Goal: Task Accomplishment & Management: Manage account settings

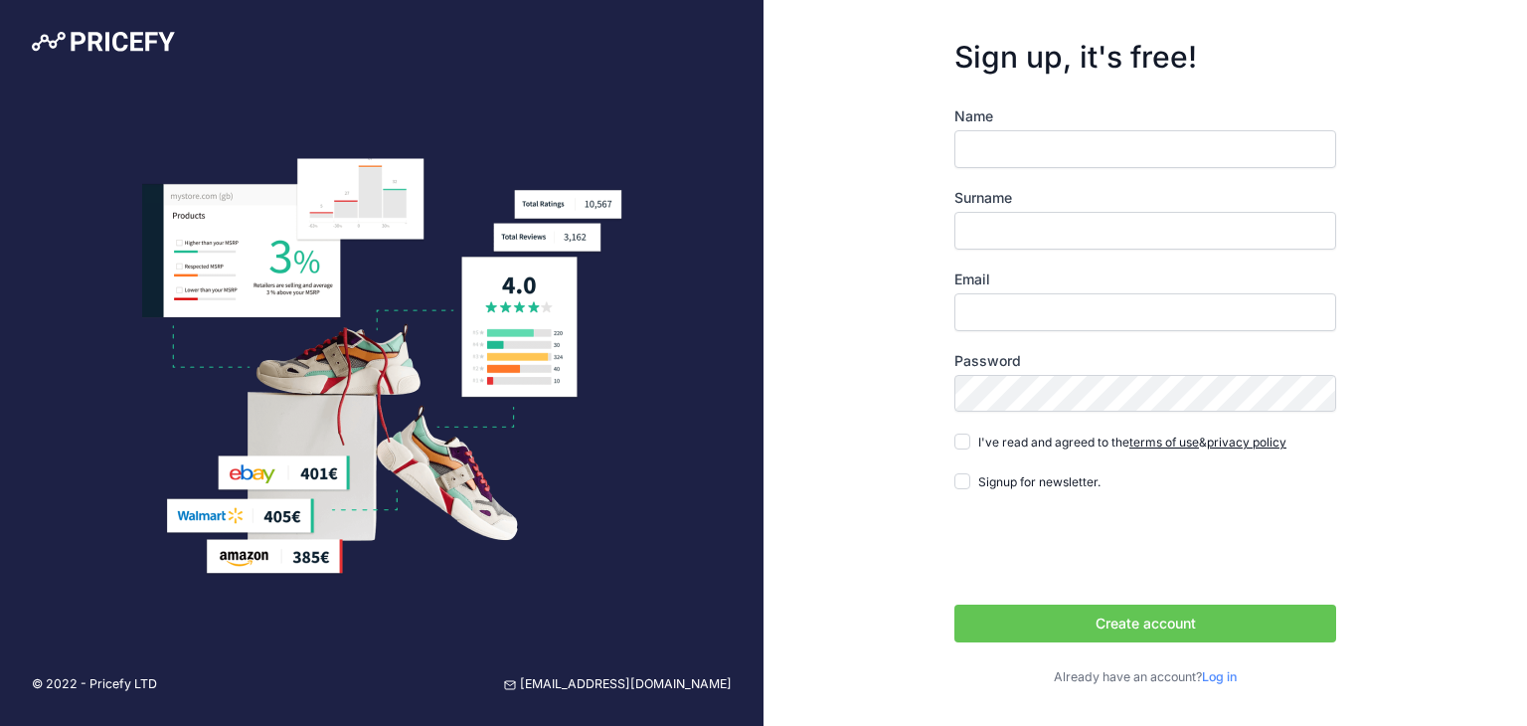
click at [1214, 673] on link "Log in" at bounding box center [1219, 676] width 35 height 15
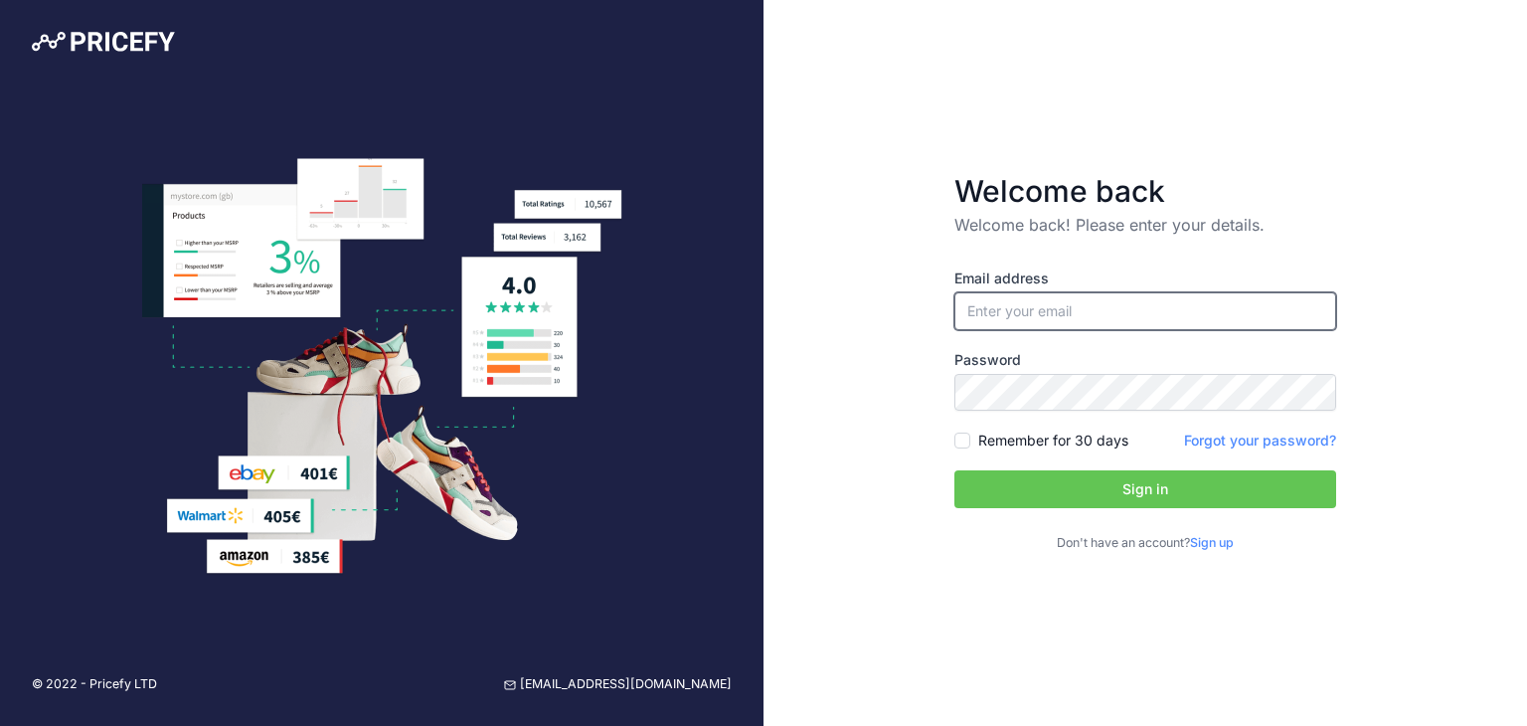
click at [1049, 304] on input "email" at bounding box center [1145, 311] width 382 height 38
type input "[EMAIL_ADDRESS][DOMAIN_NAME]"
click at [1037, 494] on button "Sign in" at bounding box center [1145, 489] width 382 height 38
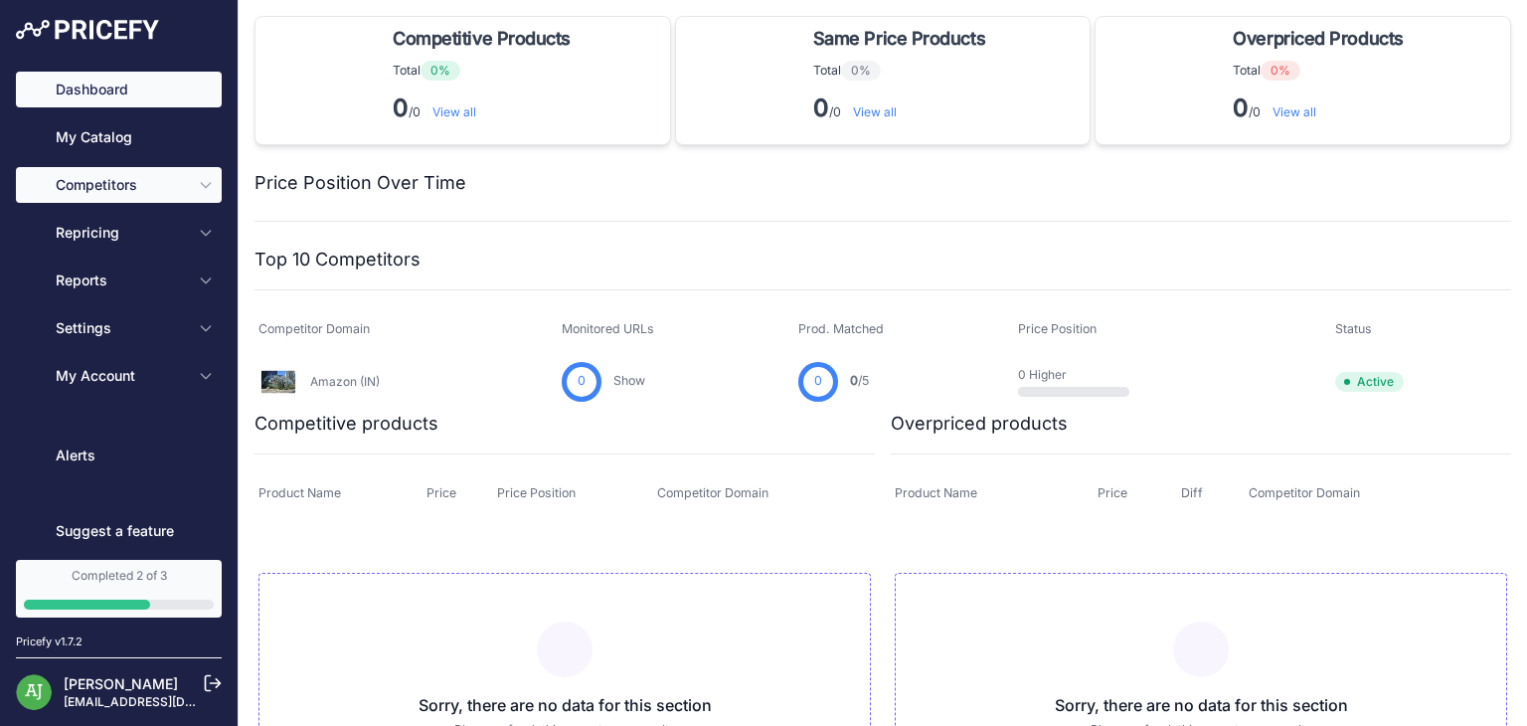
click at [123, 187] on span "Competitors" at bounding box center [121, 185] width 130 height 20
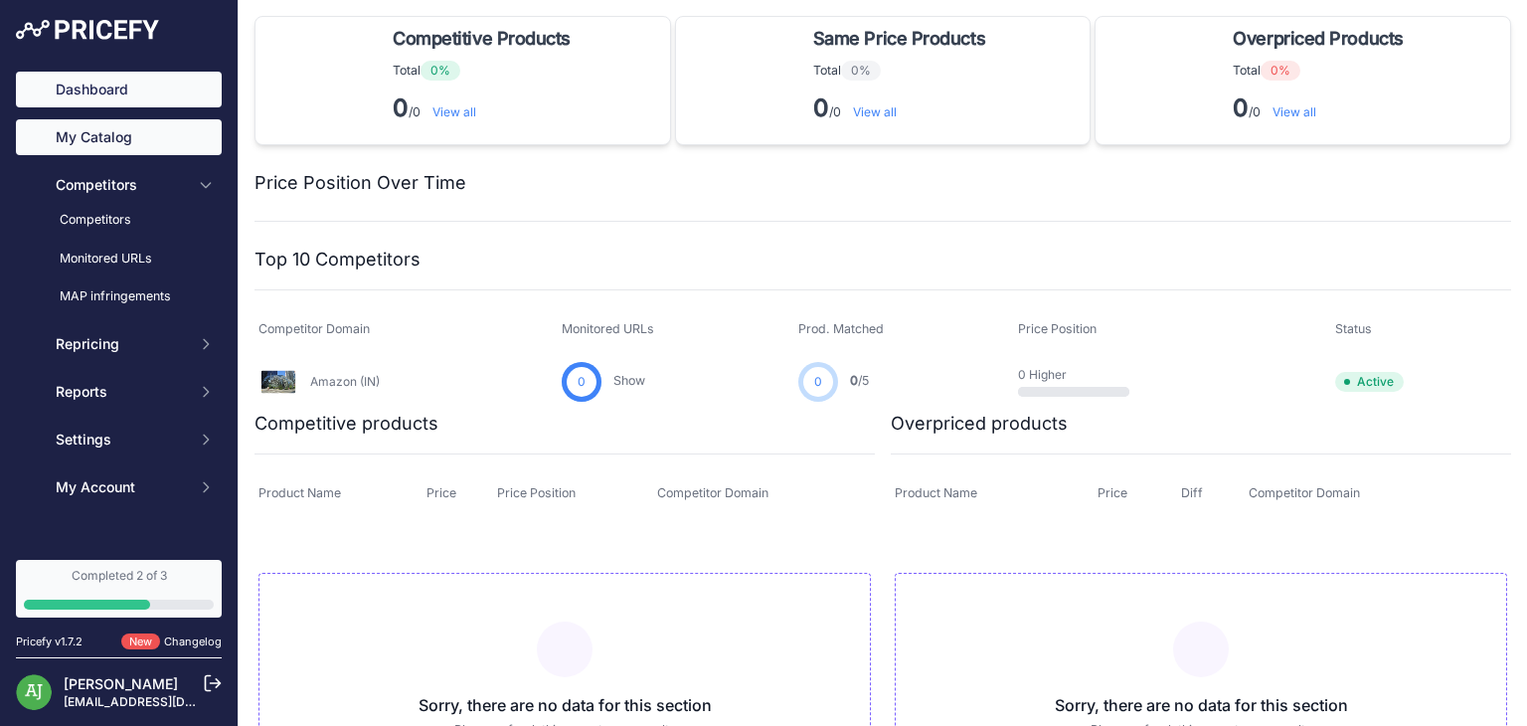
click at [133, 138] on link "My Catalog" at bounding box center [119, 137] width 206 height 36
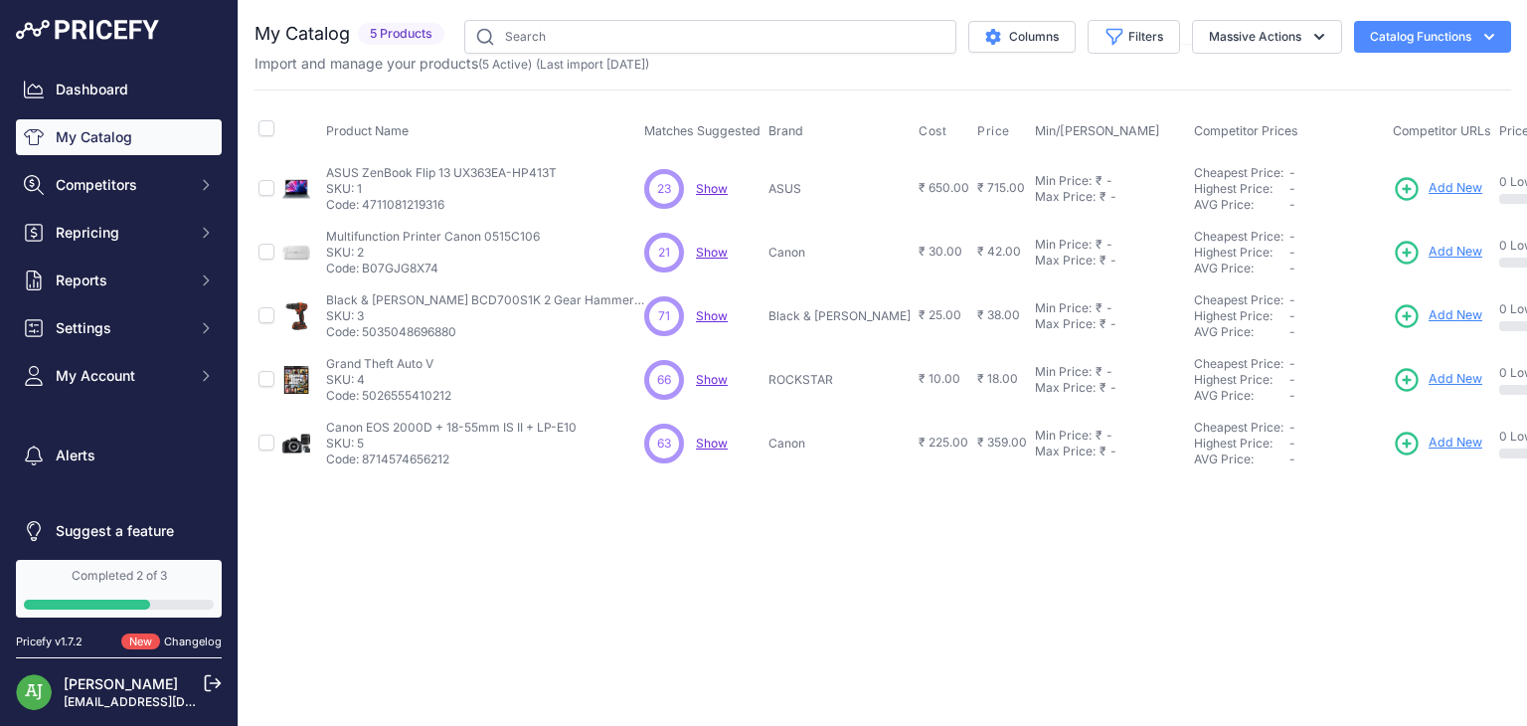
click at [1422, 42] on button "Catalog Functions" at bounding box center [1432, 37] width 157 height 32
click at [1395, 153] on link "Batch Upload" at bounding box center [1397, 150] width 223 height 36
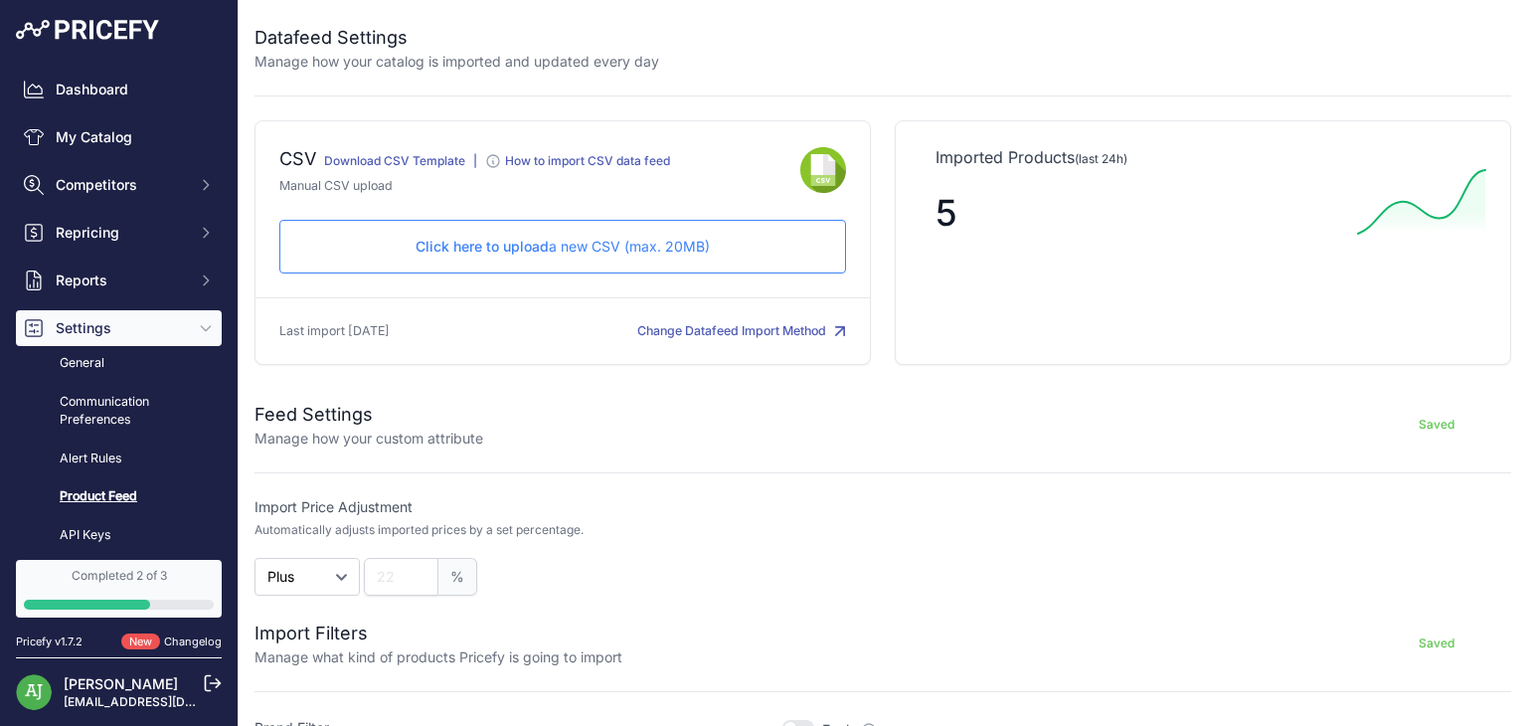
click at [499, 244] on span "Click here to upload" at bounding box center [481, 246] width 133 height 17
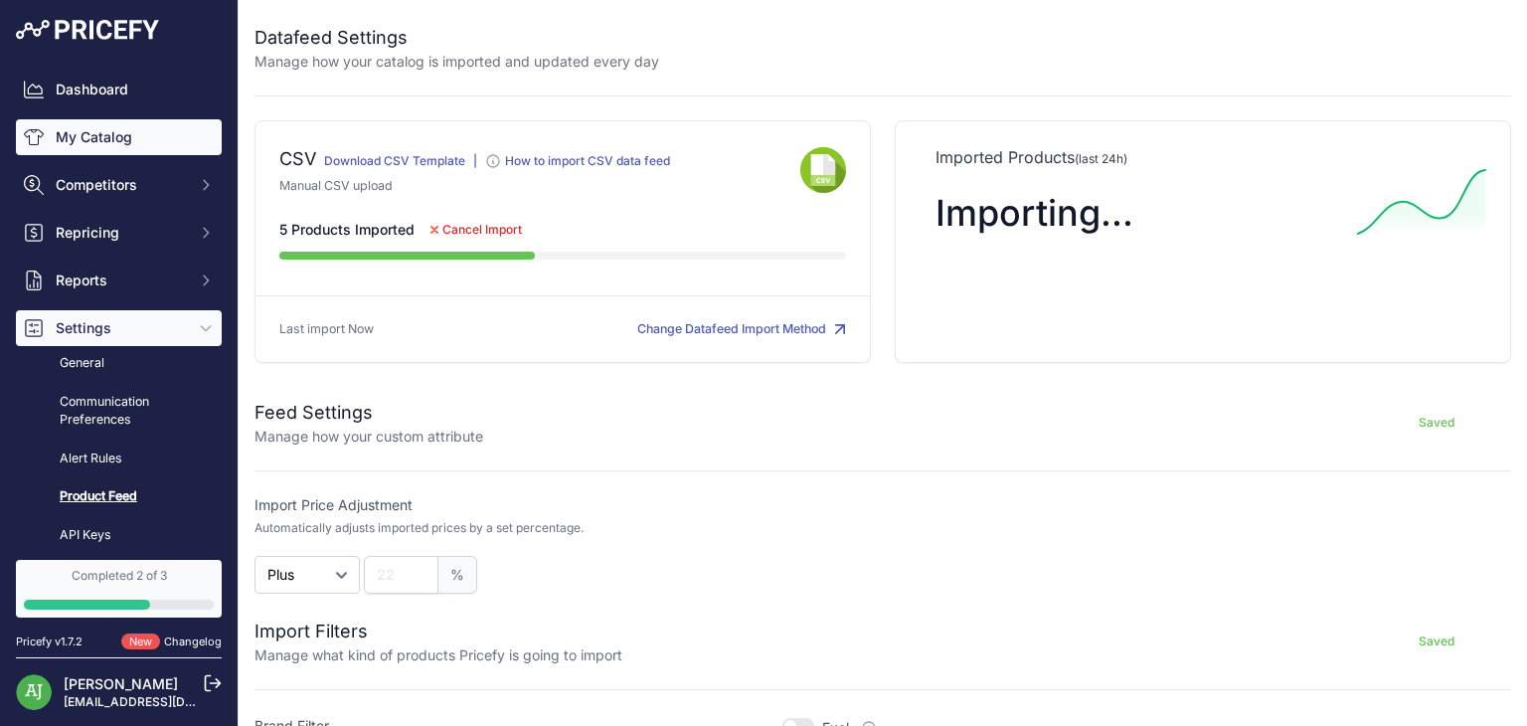
click at [124, 128] on link "My Catalog" at bounding box center [119, 137] width 206 height 36
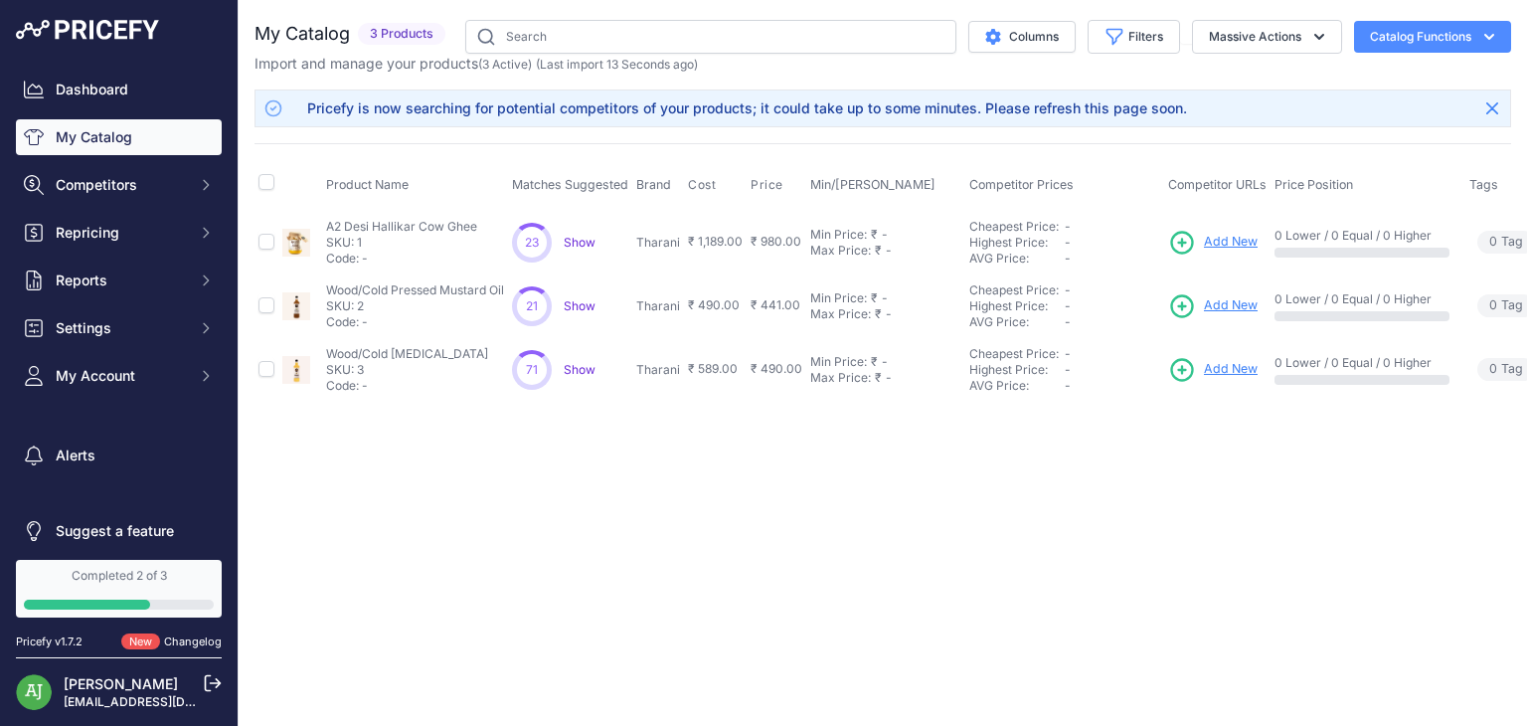
click at [1428, 47] on button "Catalog Functions" at bounding box center [1432, 37] width 157 height 32
click at [1391, 154] on link "Batch Upload" at bounding box center [1397, 150] width 223 height 36
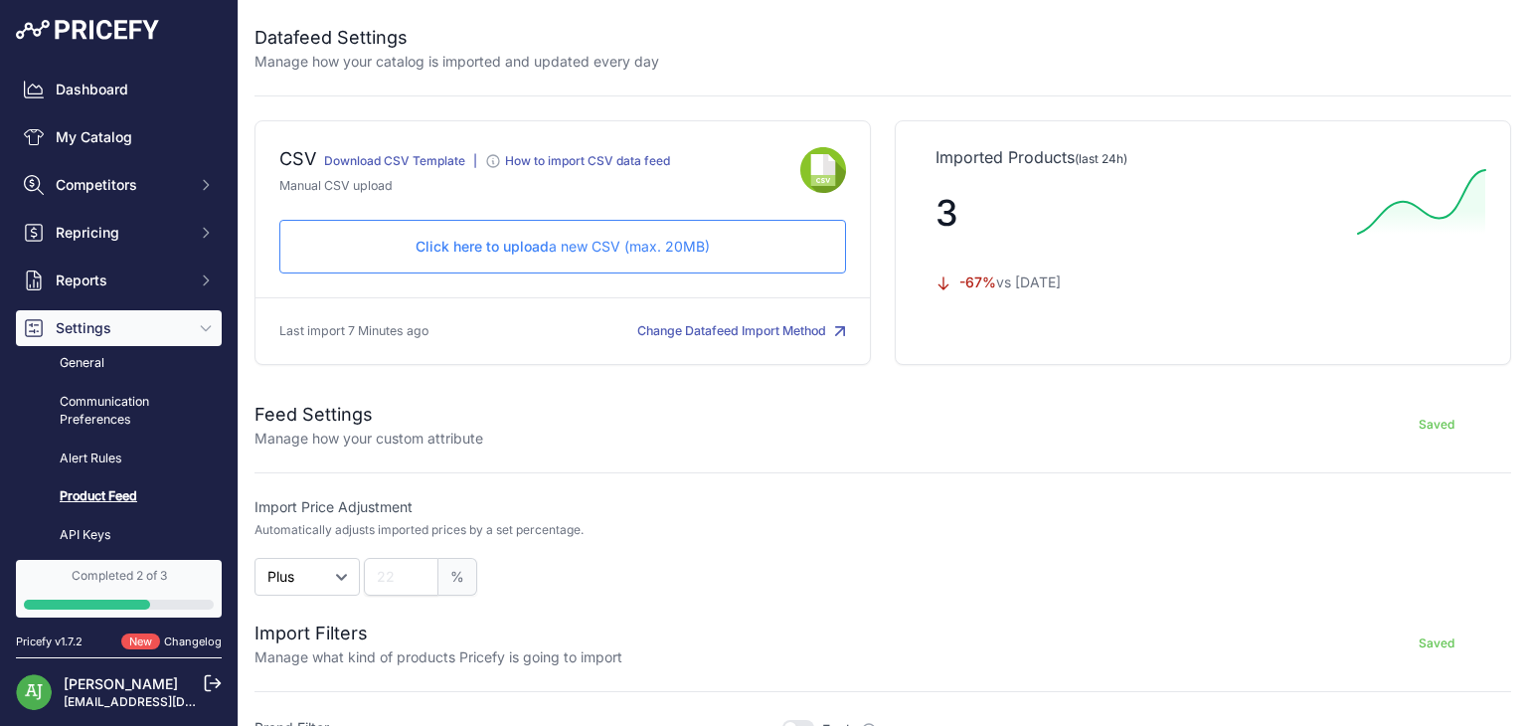
click at [621, 231] on div "Click here to upload a new CSV (max. 20MB) Check and upload in progress..." at bounding box center [562, 247] width 566 height 54
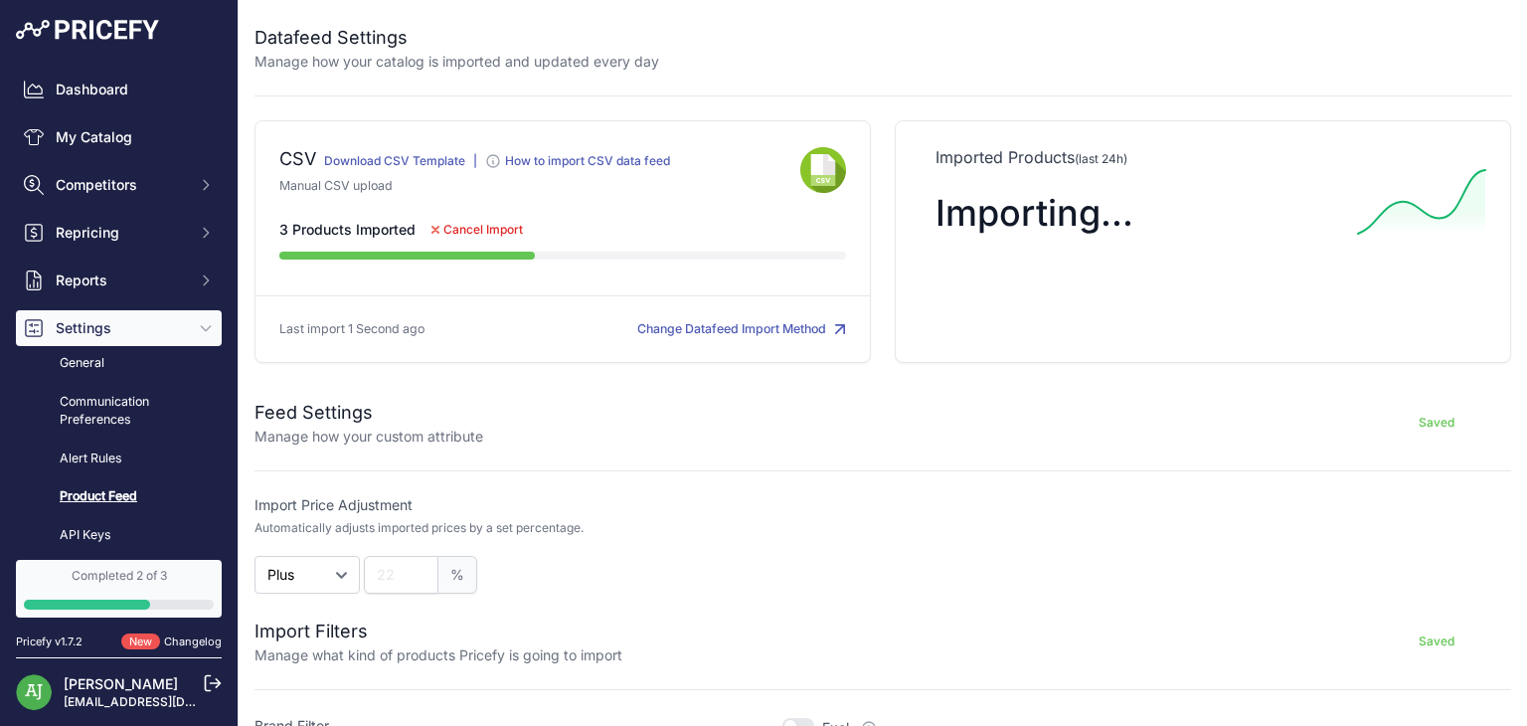
click at [453, 225] on span "Cancel Import" at bounding box center [483, 230] width 80 height 16
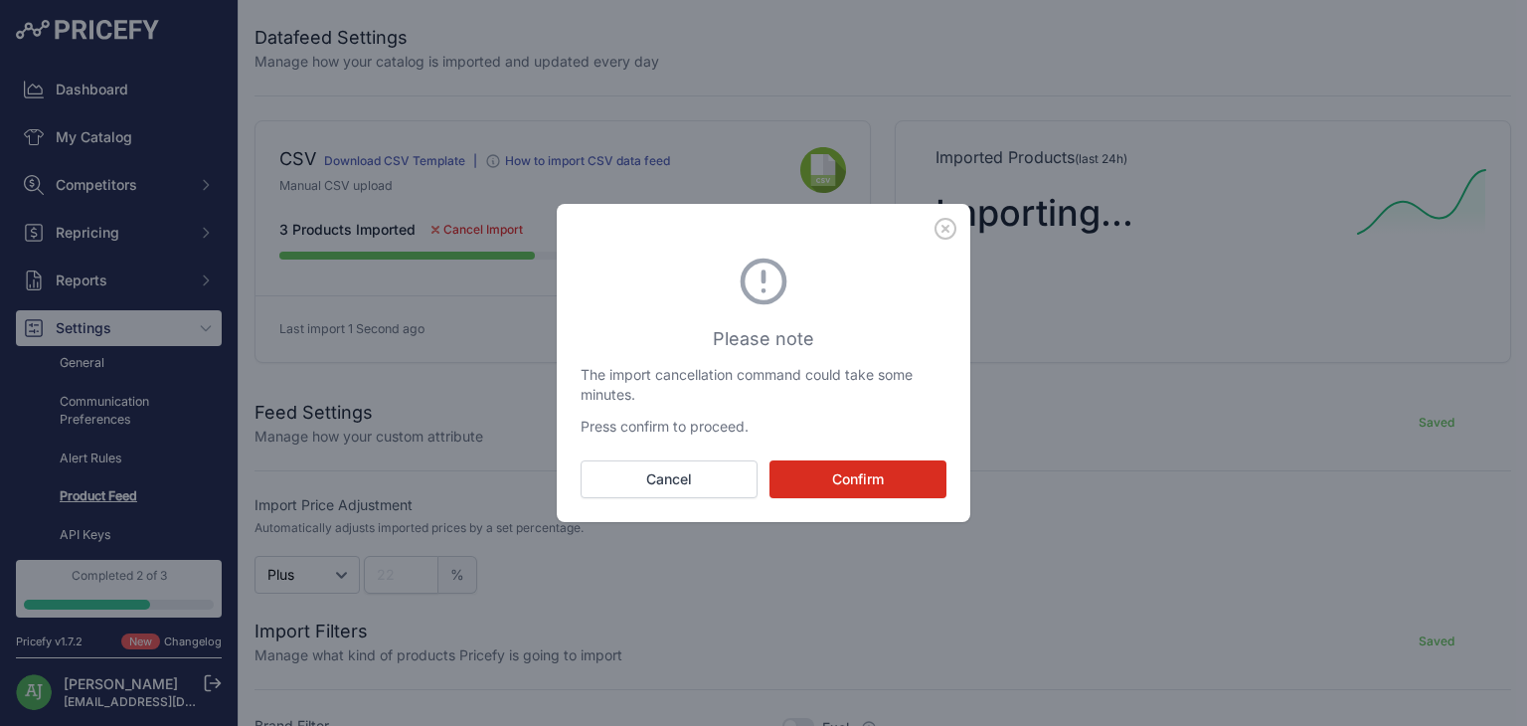
click at [830, 466] on button "Confirm" at bounding box center [857, 479] width 177 height 38
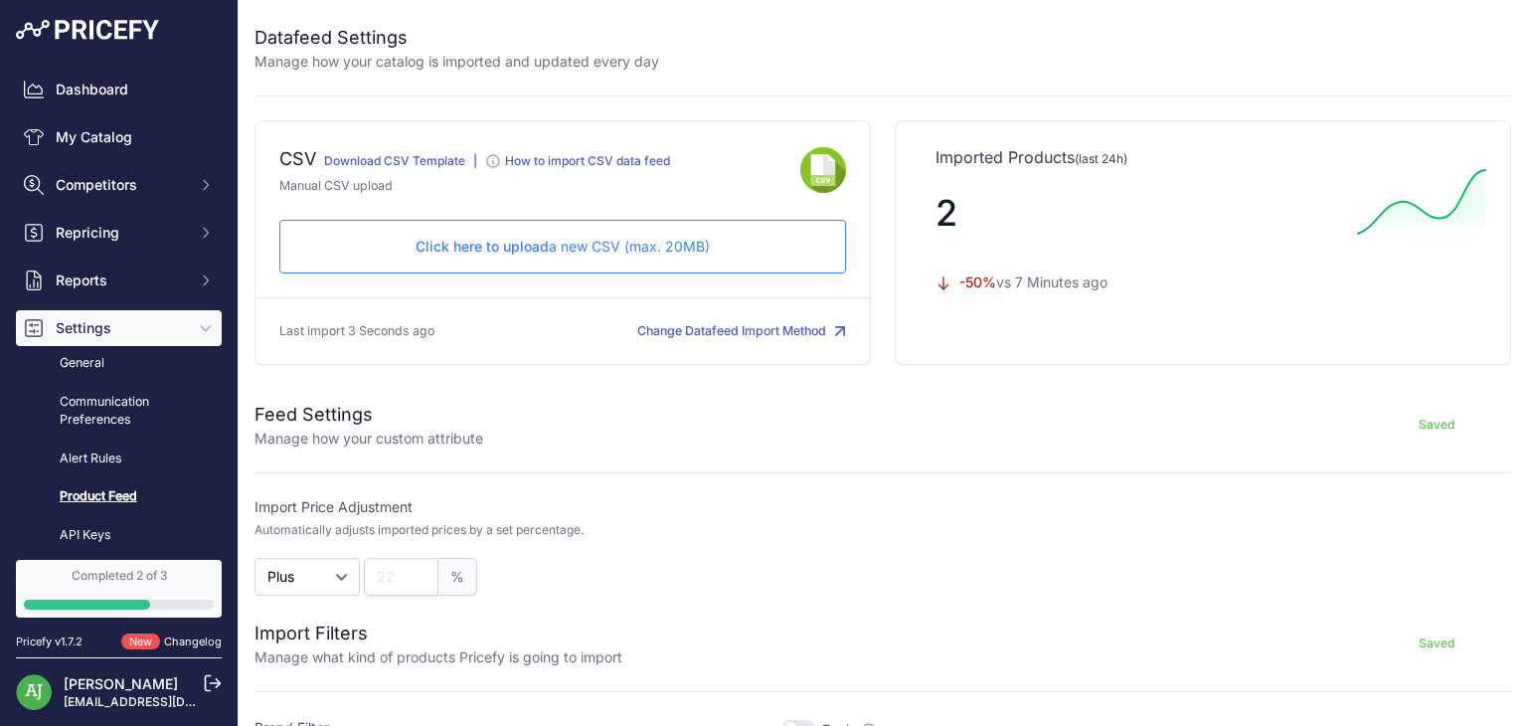
click at [739, 332] on button "Change Datafeed Import Method" at bounding box center [741, 331] width 209 height 19
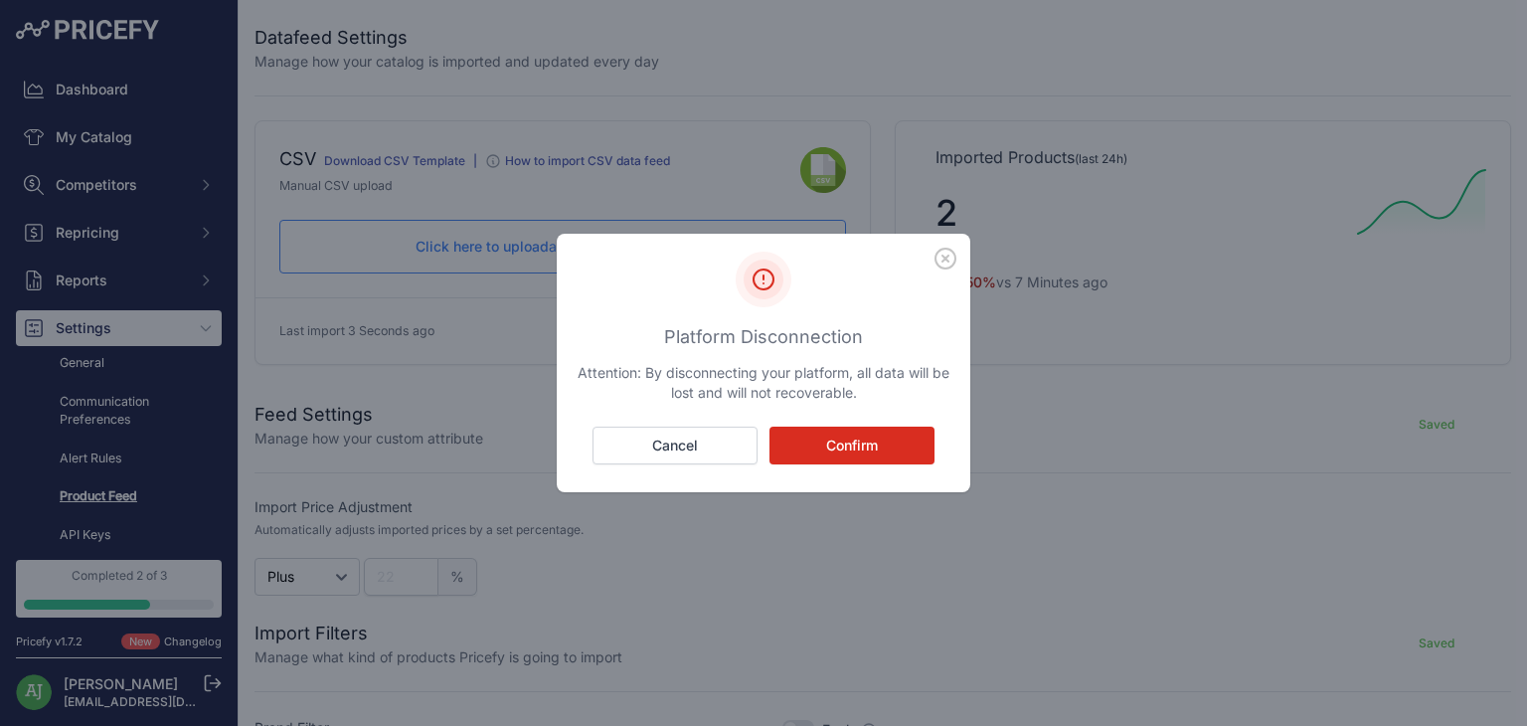
click at [824, 439] on button "Confirm" at bounding box center [851, 445] width 165 height 38
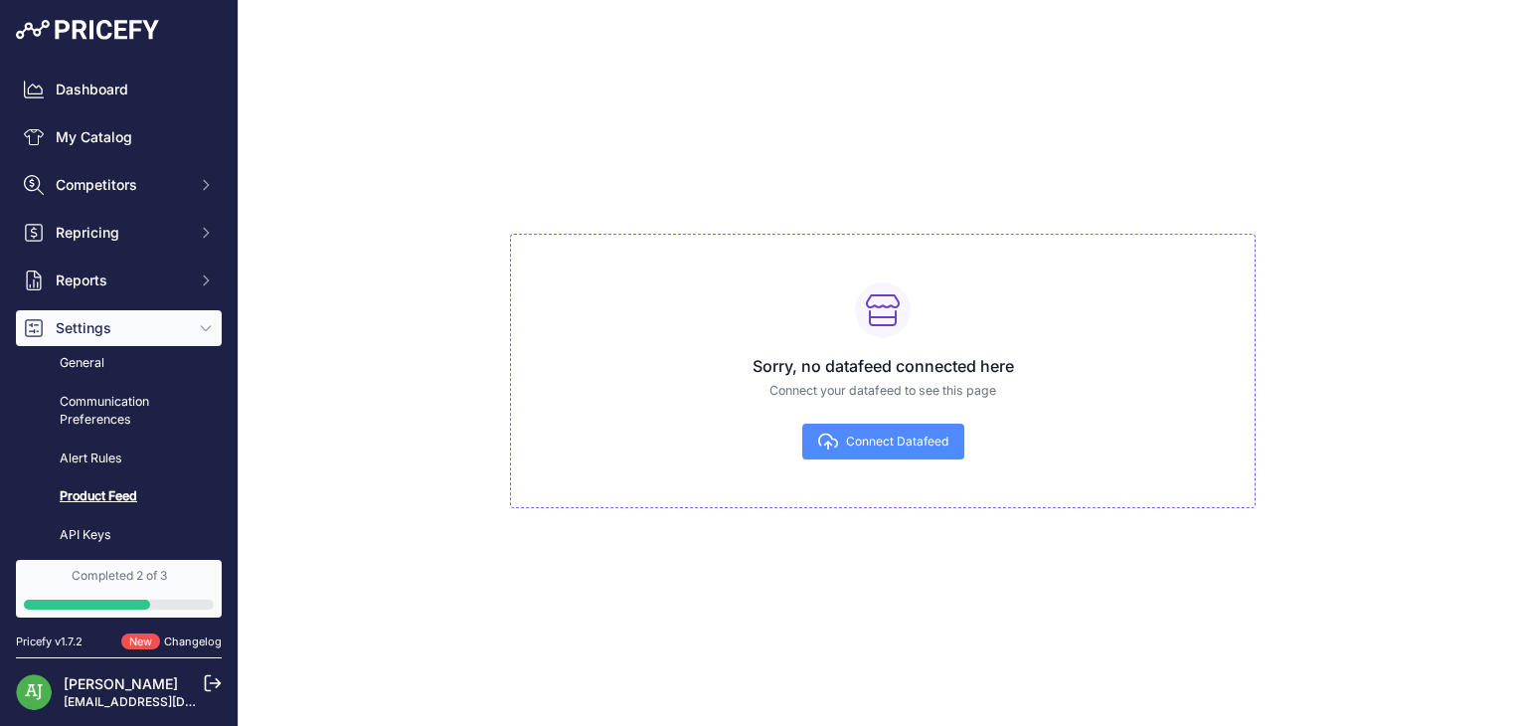
click at [863, 445] on span "Connect Datafeed" at bounding box center [897, 441] width 102 height 16
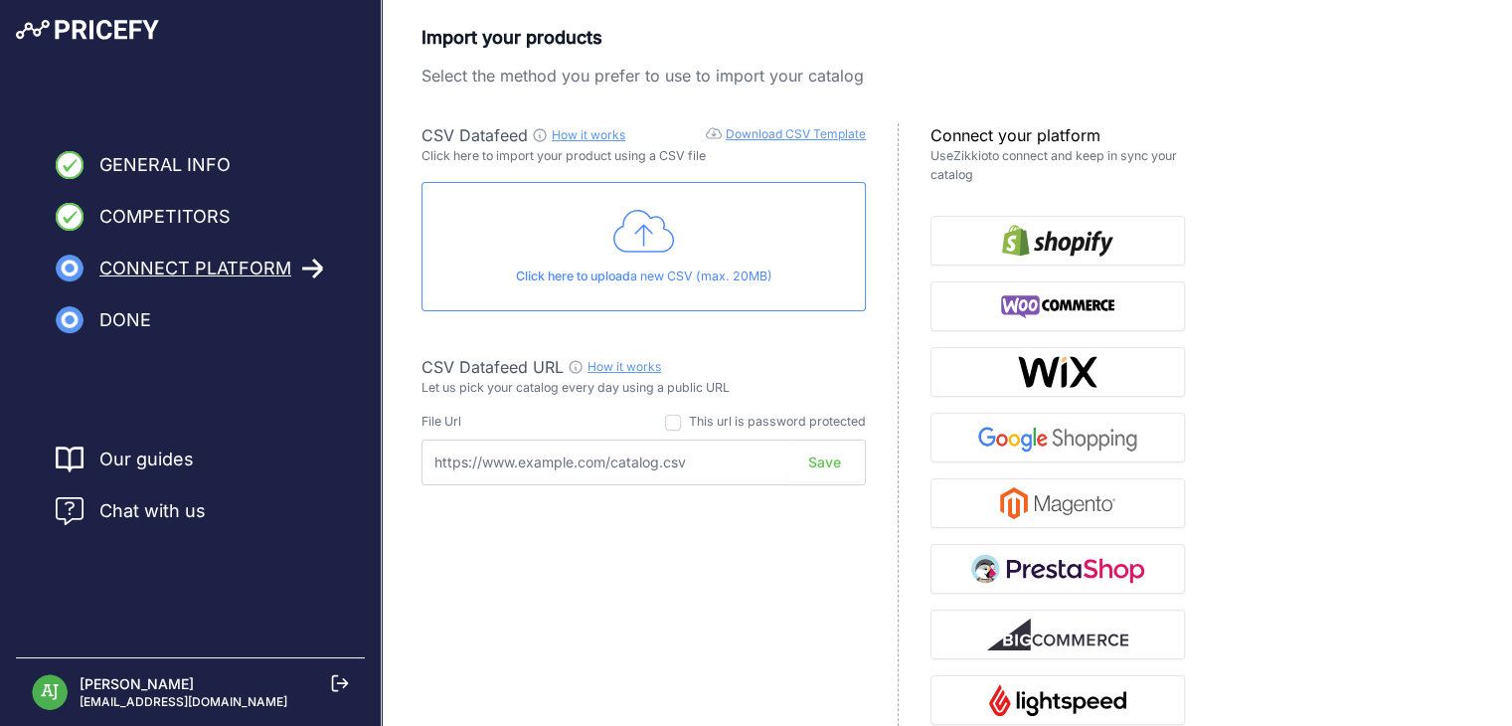
click at [640, 267] on p "Click here to upload a new CSV (max. 20MB)" at bounding box center [643, 276] width 410 height 19
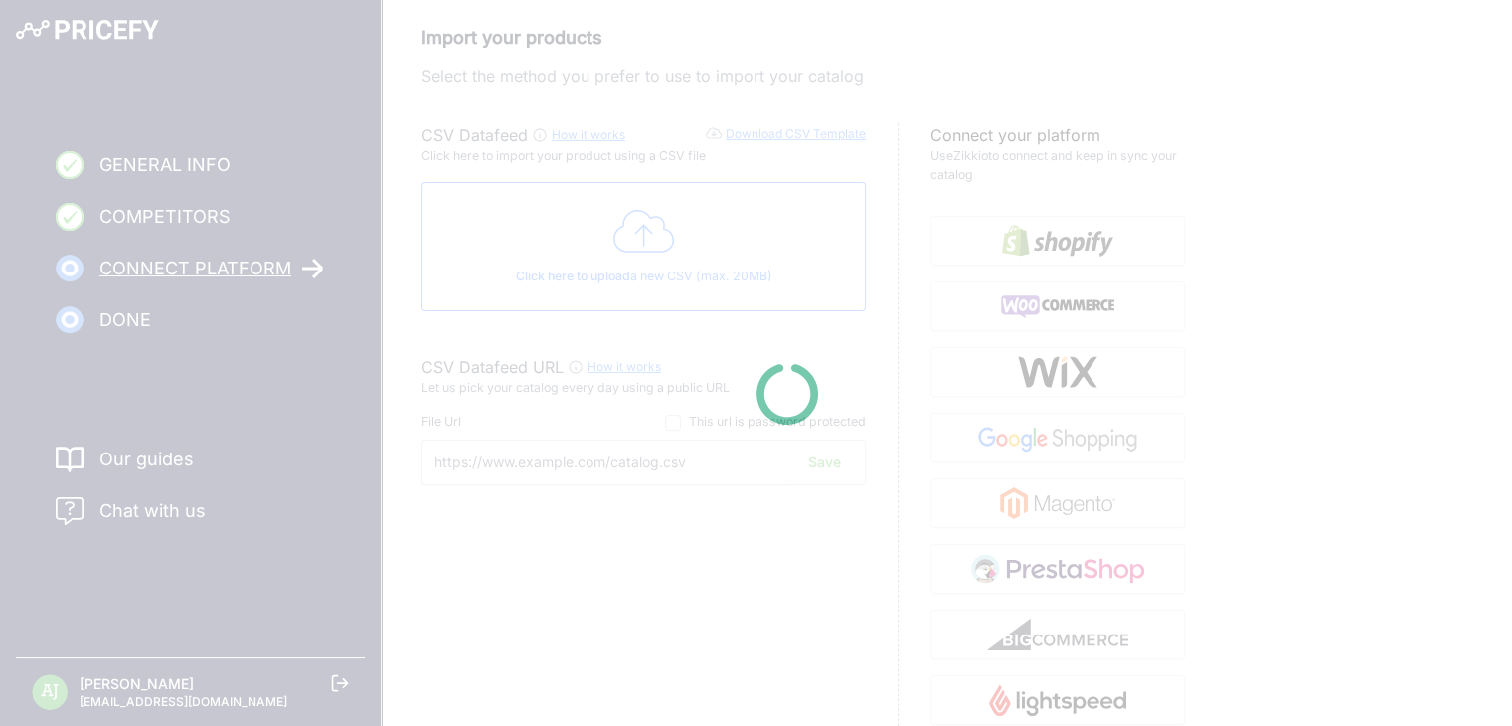
type input "https://csv.pricefy.io/merchant/manual_csv/9881/2025_08_22_20_49_MANUAL_CSV_988…"
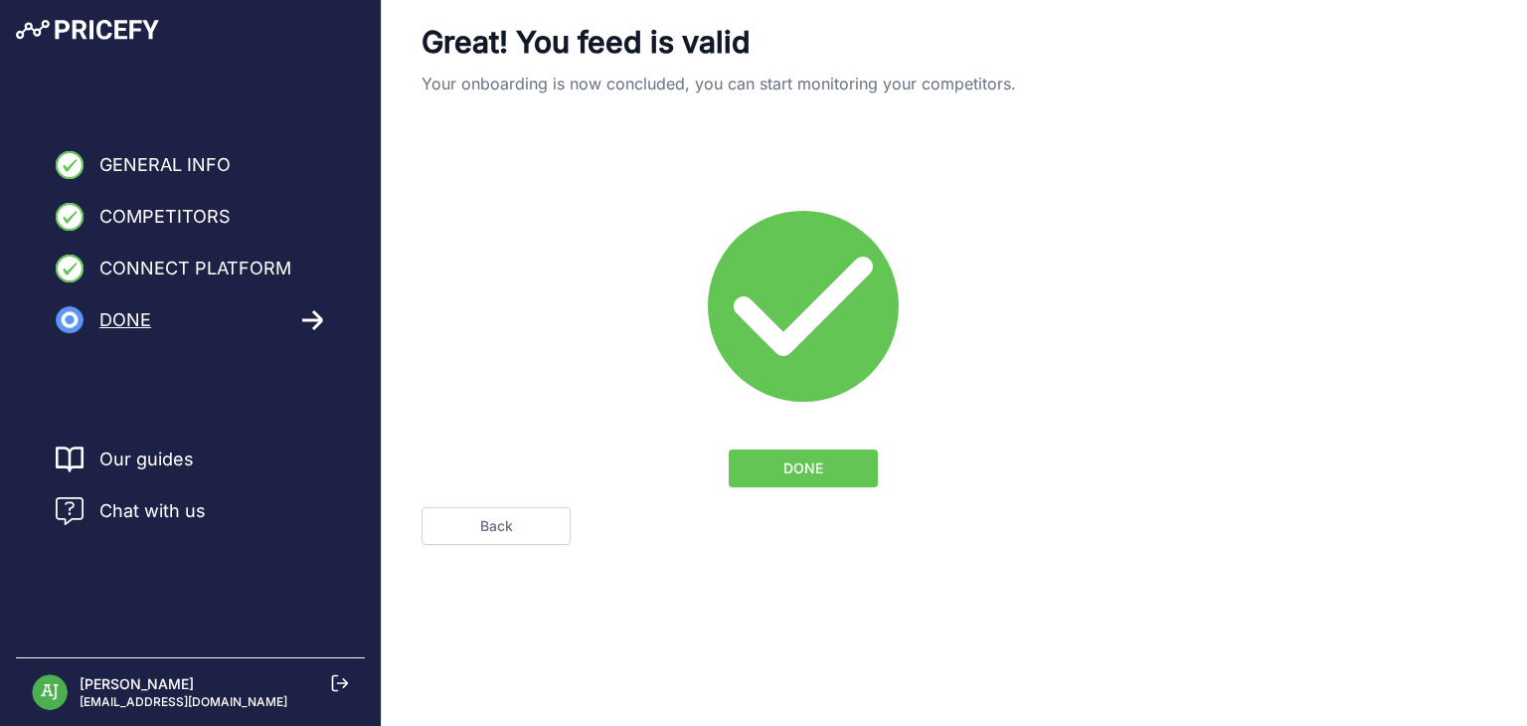
click at [821, 466] on span "DONE" at bounding box center [803, 468] width 40 height 20
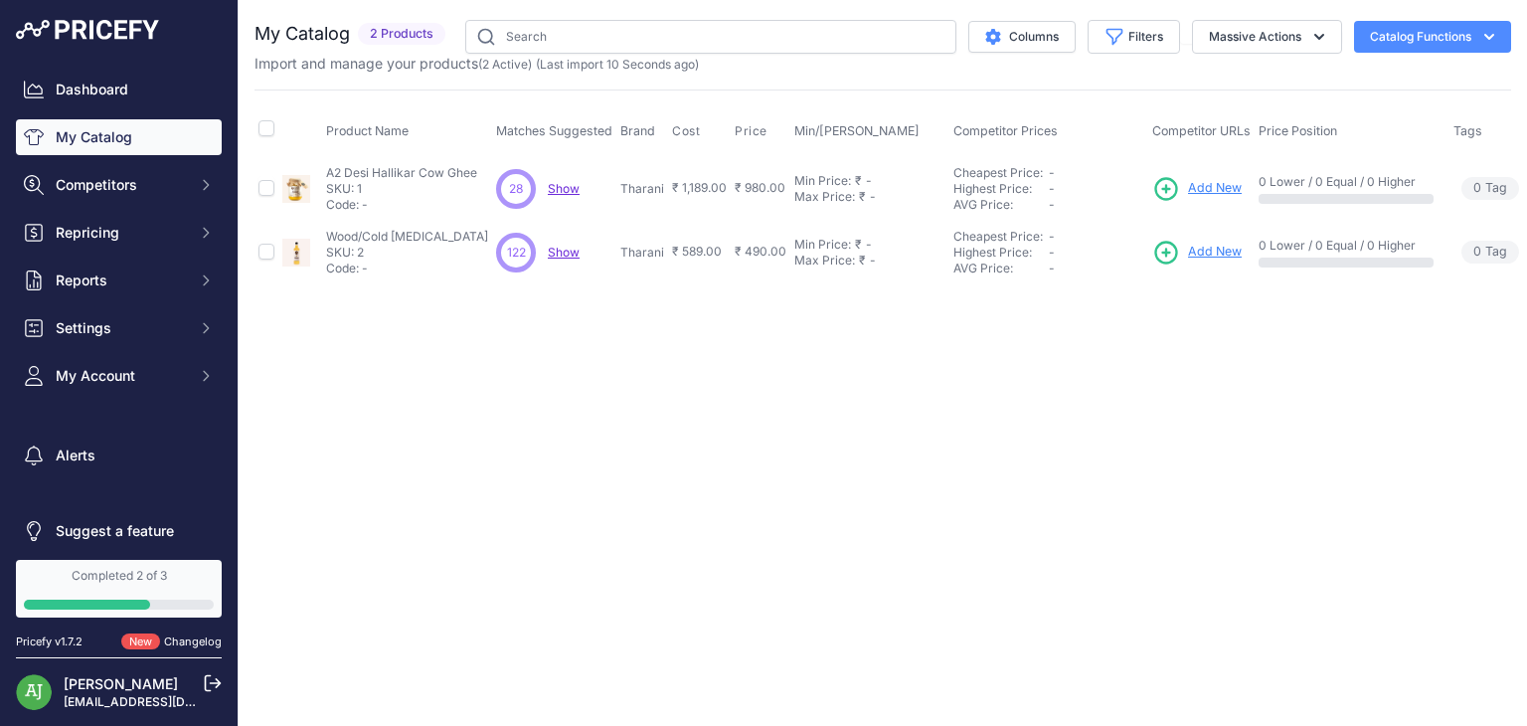
click at [1438, 30] on button "Catalog Functions" at bounding box center [1432, 37] width 157 height 32
click at [1400, 144] on link "Batch Upload" at bounding box center [1397, 150] width 223 height 36
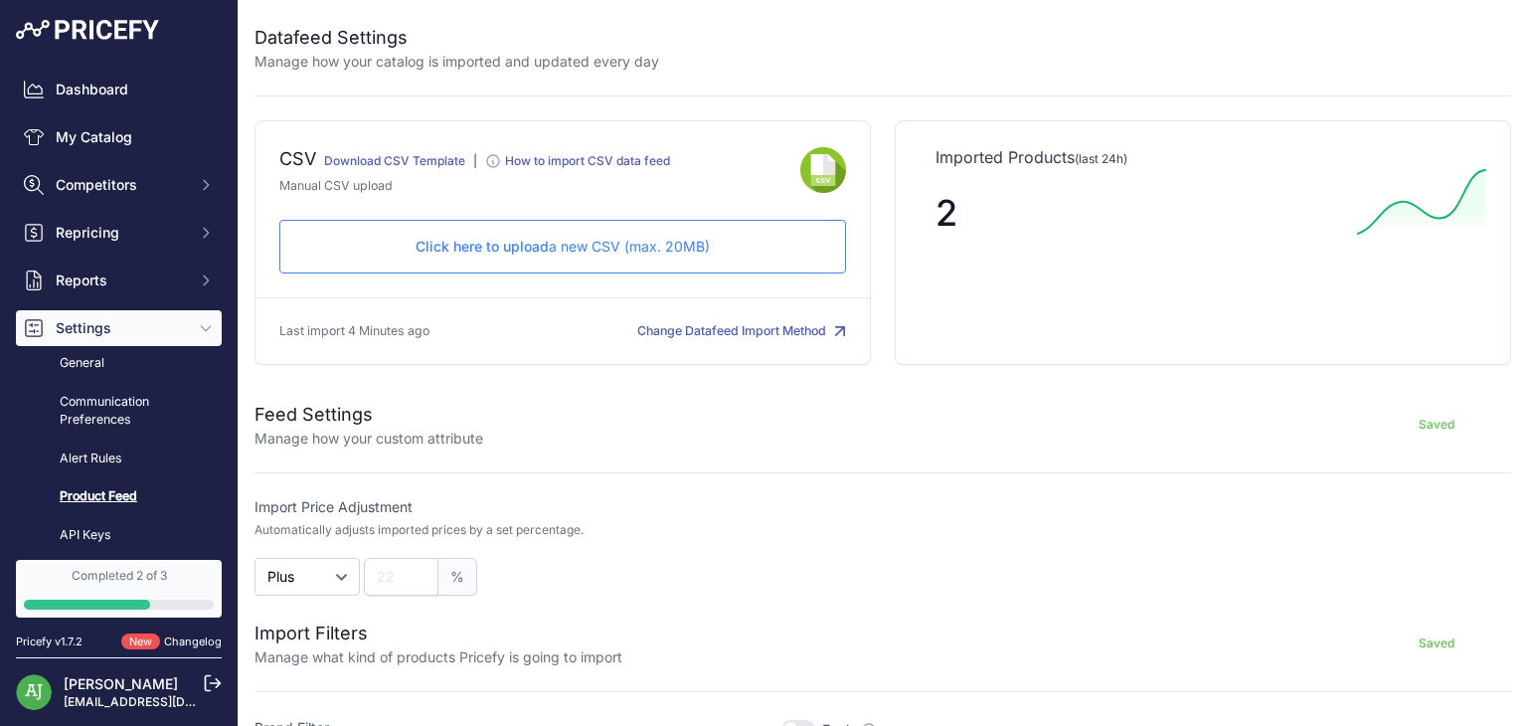
click at [663, 256] on div "Click here to upload a new CSV (max. 20MB) Check and upload in progress..." at bounding box center [562, 247] width 566 height 54
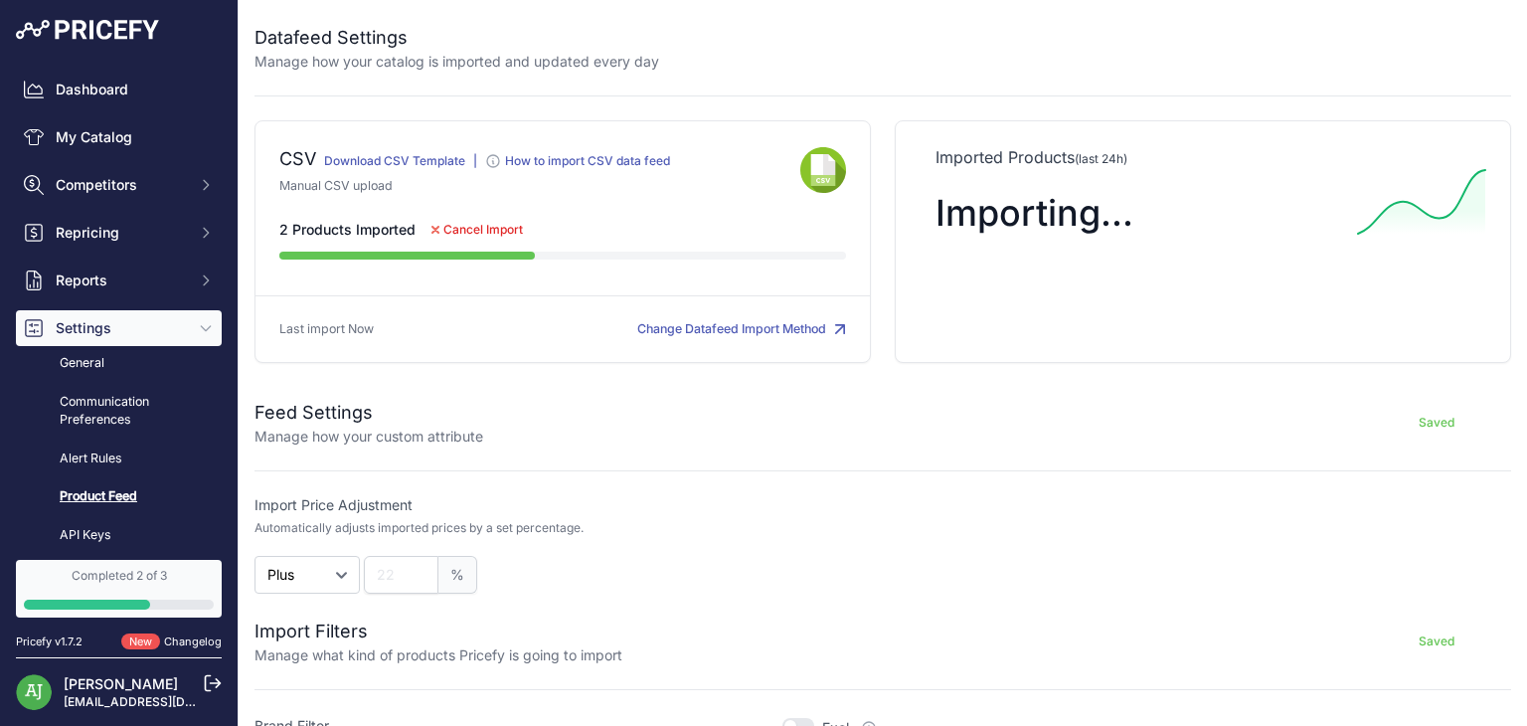
click at [690, 334] on button "Change Datafeed Import Method" at bounding box center [741, 329] width 209 height 19
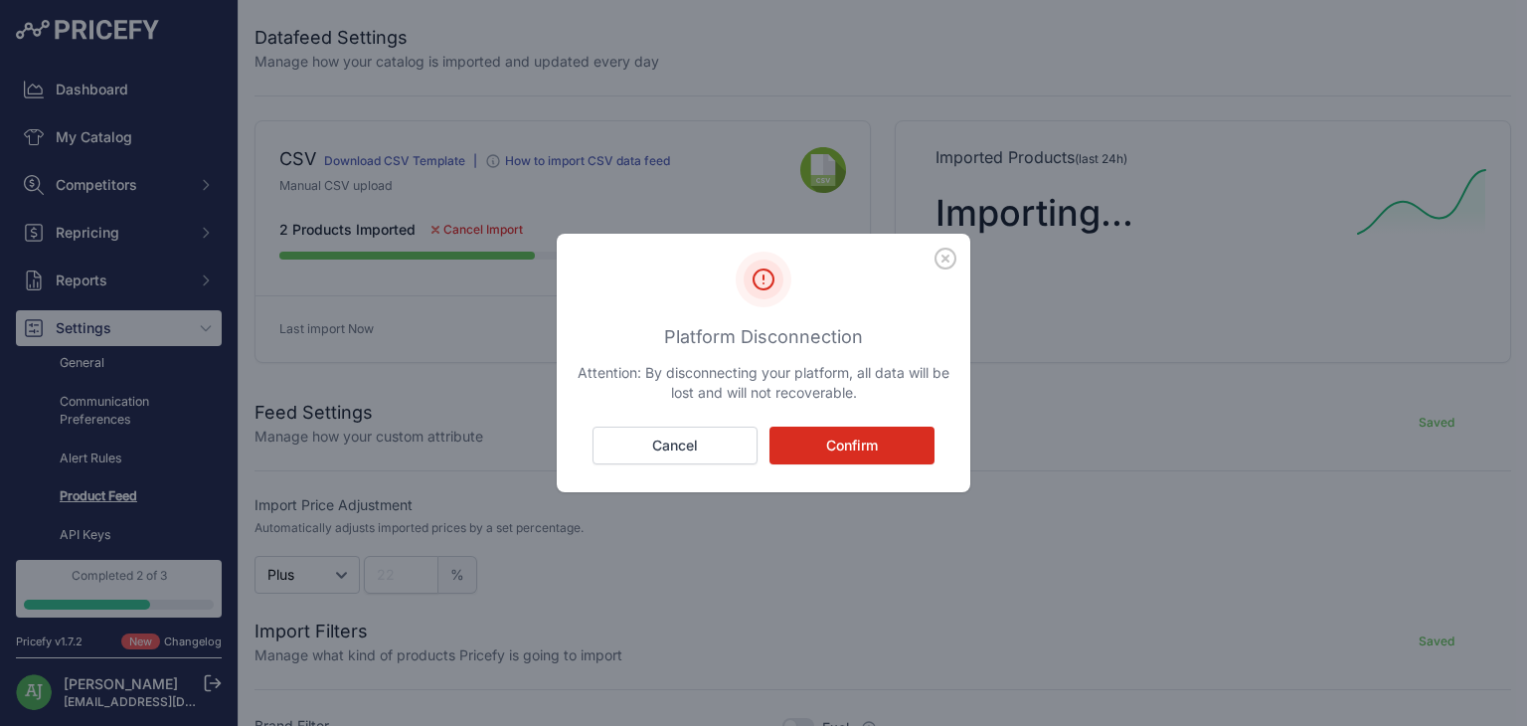
click at [838, 443] on button "Confirm" at bounding box center [851, 445] width 165 height 38
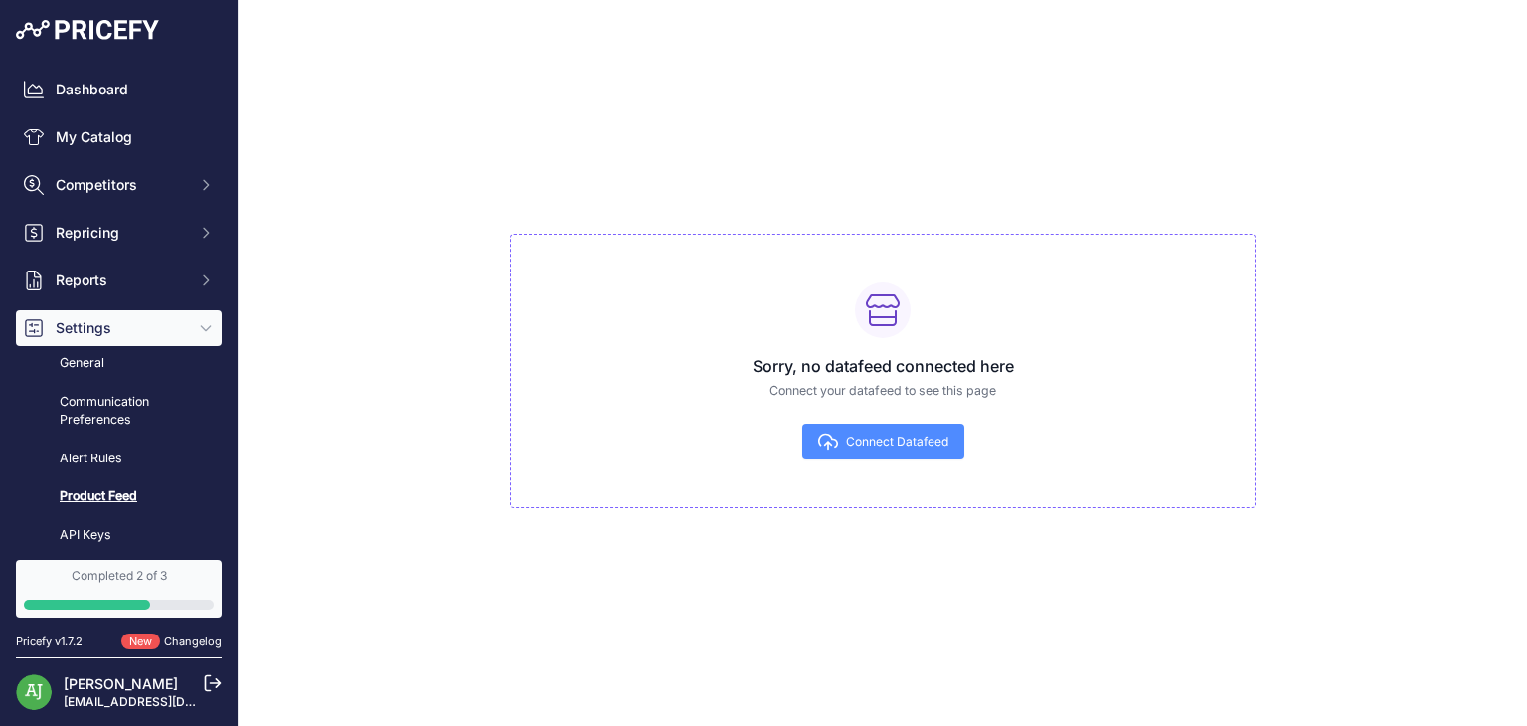
click at [838, 443] on button "Connect Datafeed" at bounding box center [883, 441] width 162 height 36
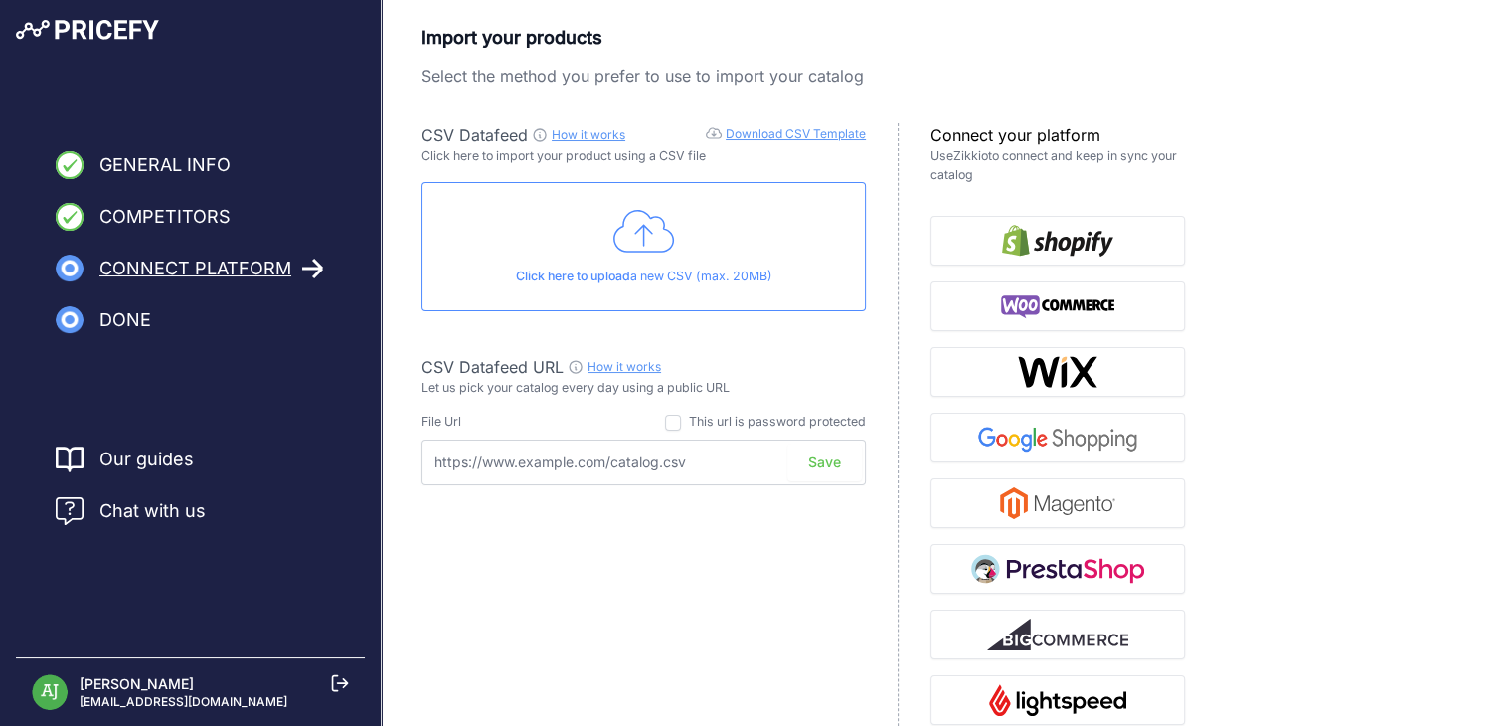
click at [1325, 230] on div "Import your products Select the method you prefer to use to import your catalog…" at bounding box center [946, 426] width 1050 height 805
click at [695, 254] on div "Click here to upload a new CSV (max. 20MB)" at bounding box center [643, 246] width 444 height 129
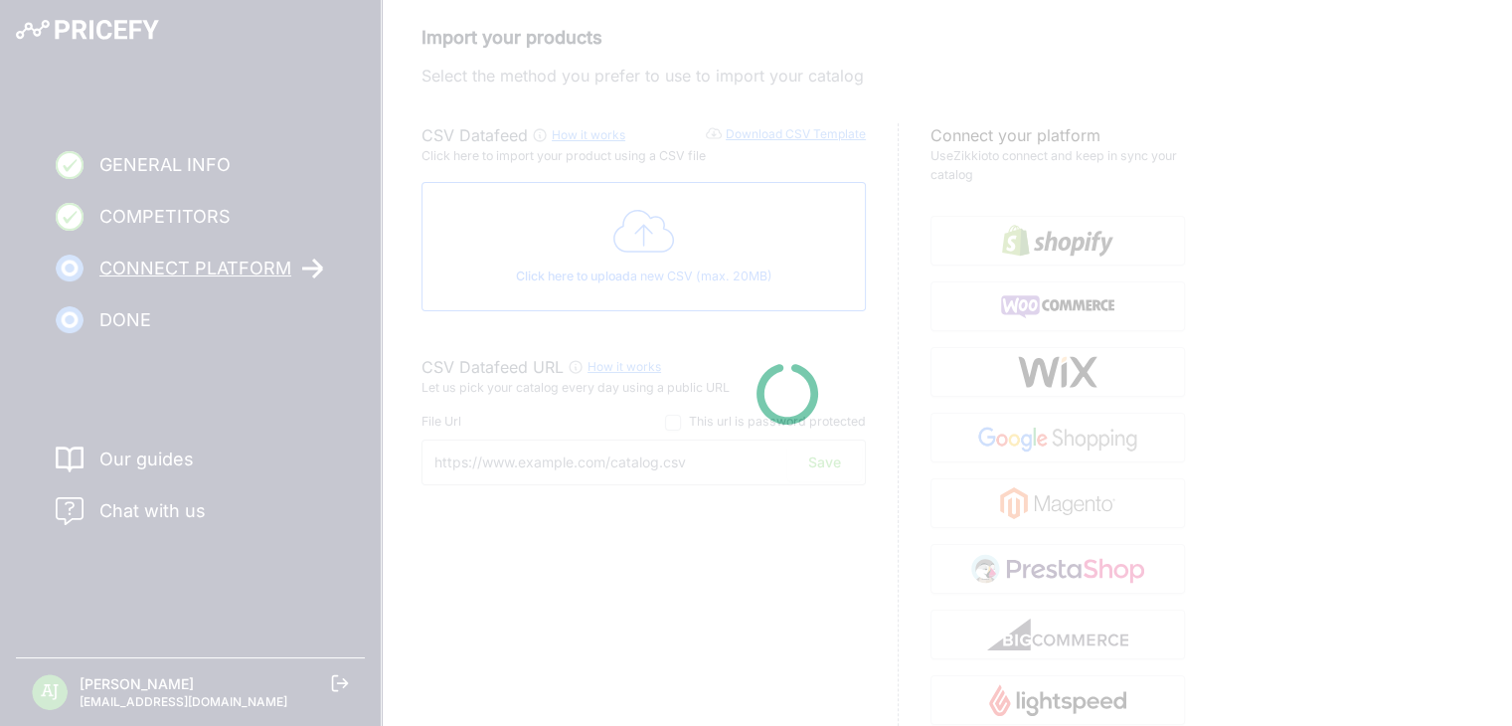
type input "https://csv.pricefy.io/merchant/manual_csv/9881/2025_08_22_20_24_MANUAL_CSV_988…"
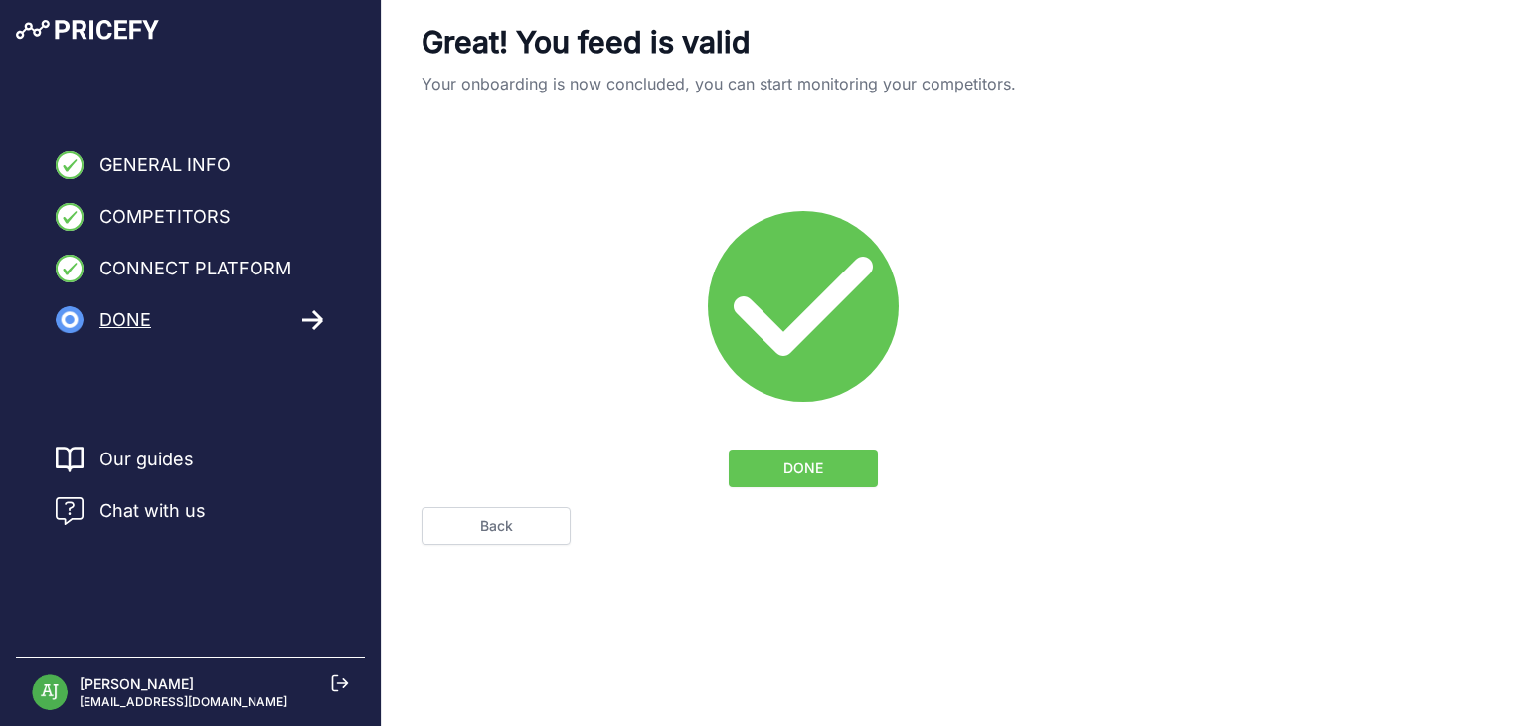
click at [816, 482] on button "DONE" at bounding box center [802, 468] width 149 height 38
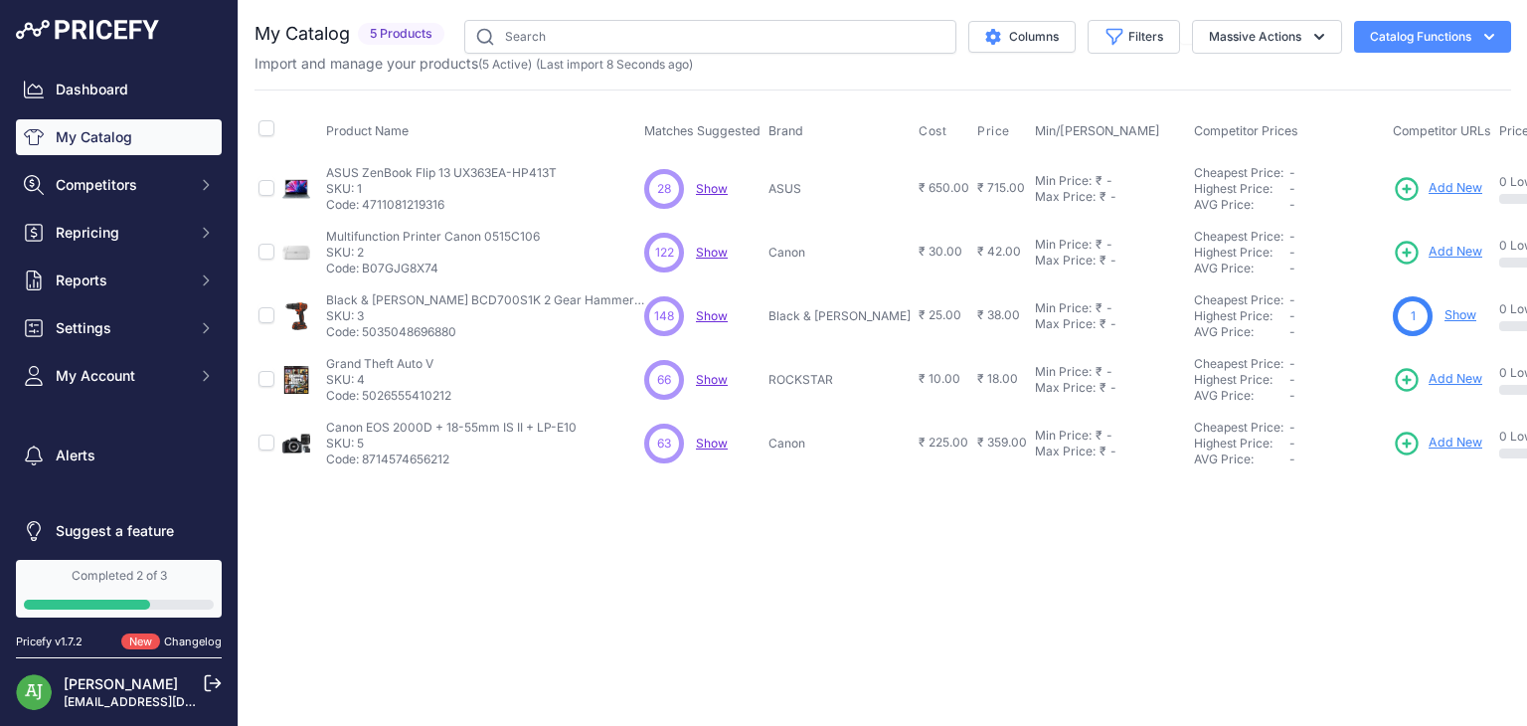
click at [1403, 23] on button "Catalog Functions" at bounding box center [1432, 37] width 157 height 32
click at [1393, 148] on link "Batch Upload" at bounding box center [1397, 150] width 223 height 36
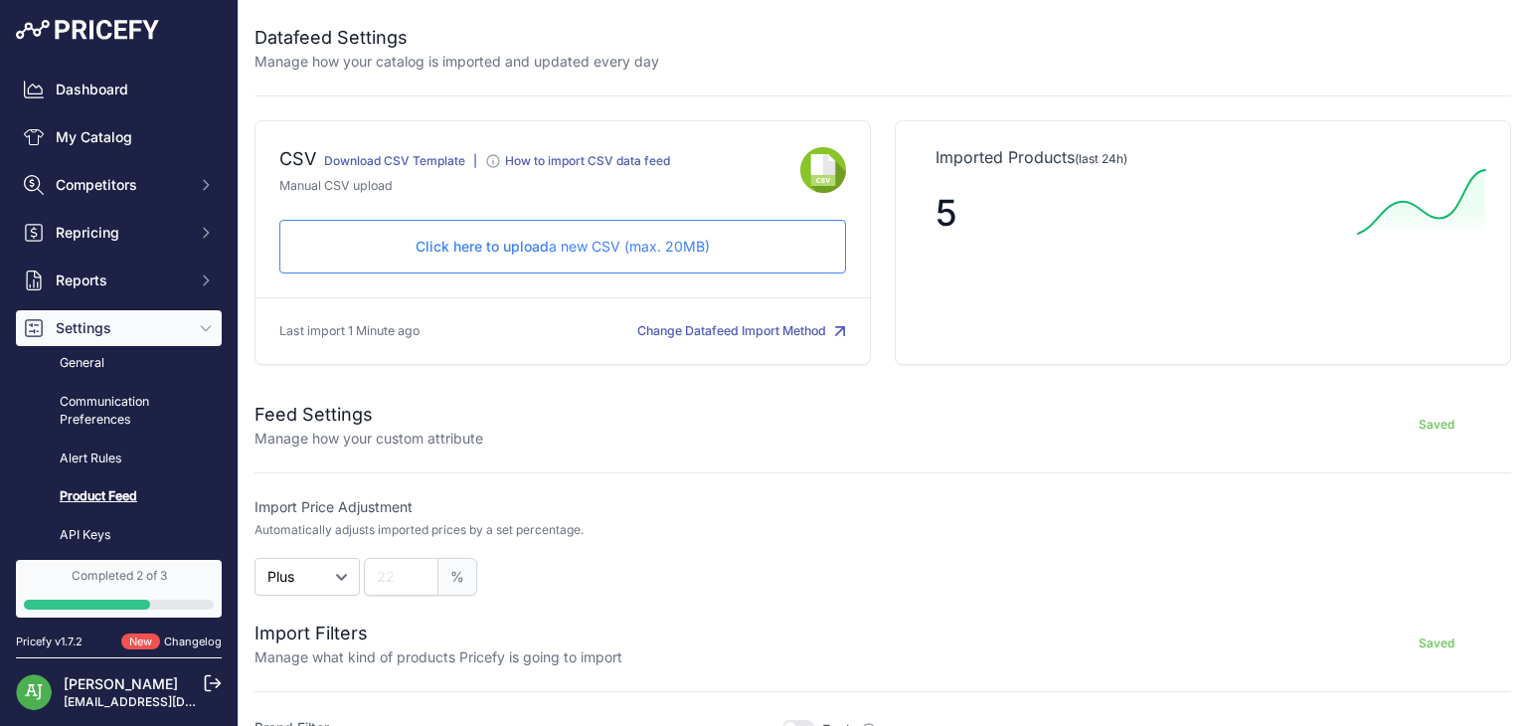
click at [591, 264] on div "Click here to upload a new CSV (max. 20MB) Check and upload in progress..." at bounding box center [562, 247] width 566 height 54
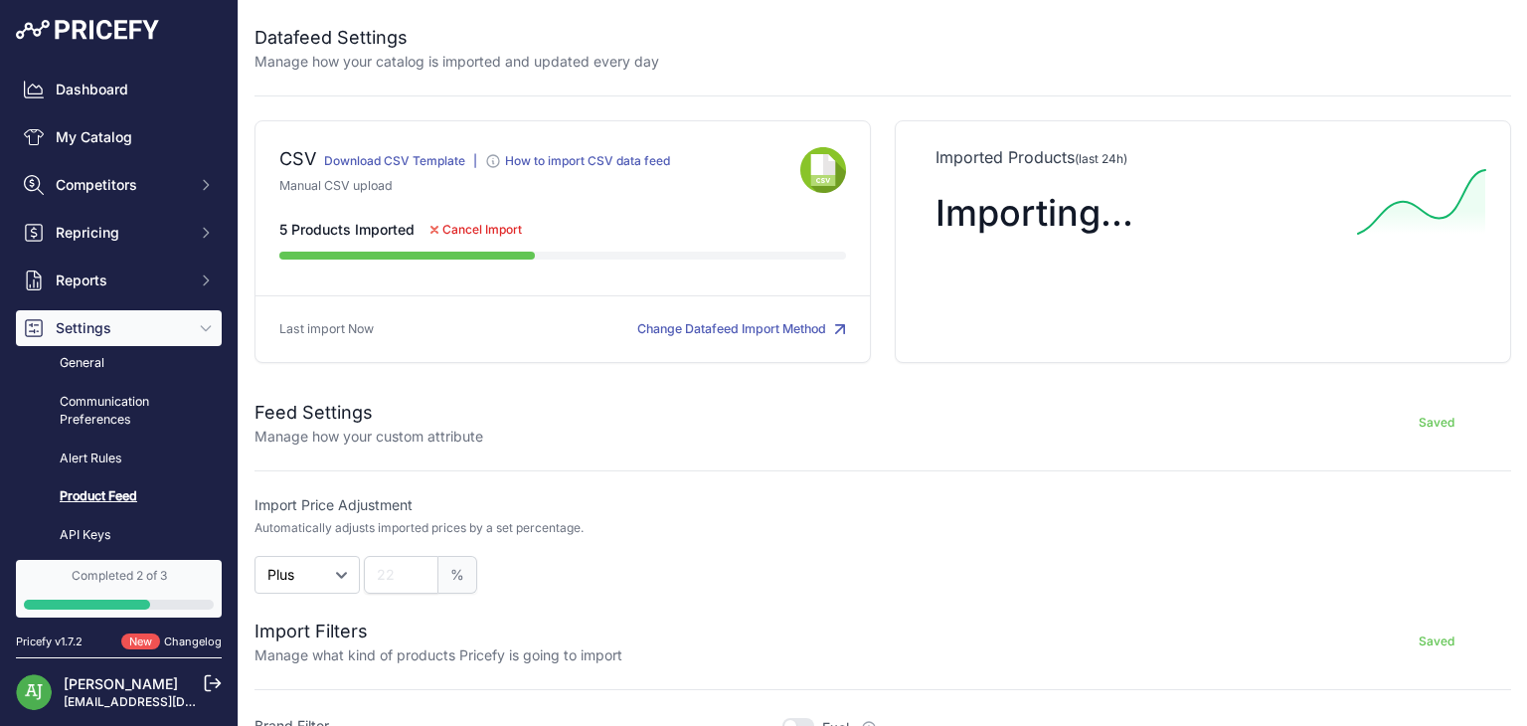
click at [697, 334] on button "Change Datafeed Import Method" at bounding box center [741, 329] width 209 height 19
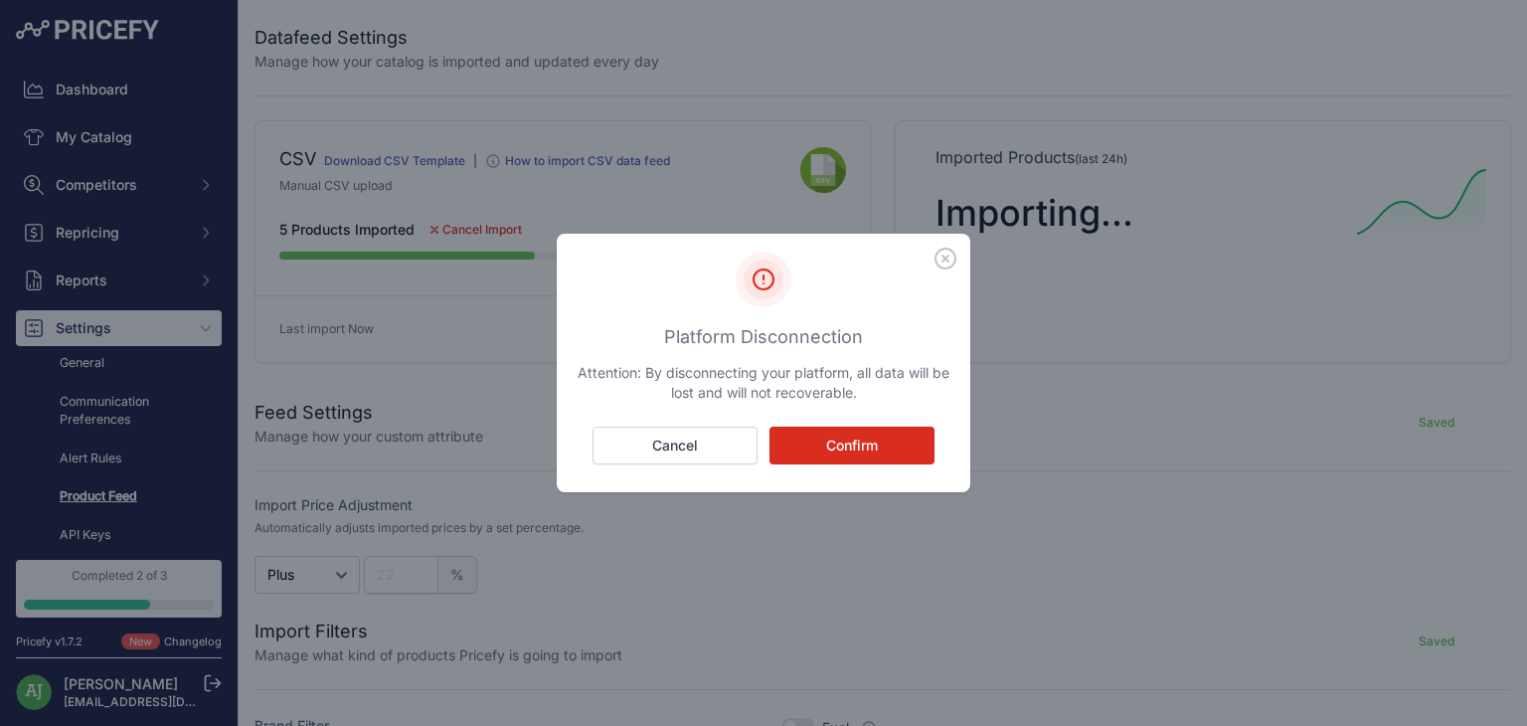
click at [850, 450] on button "Confirm" at bounding box center [851, 445] width 165 height 38
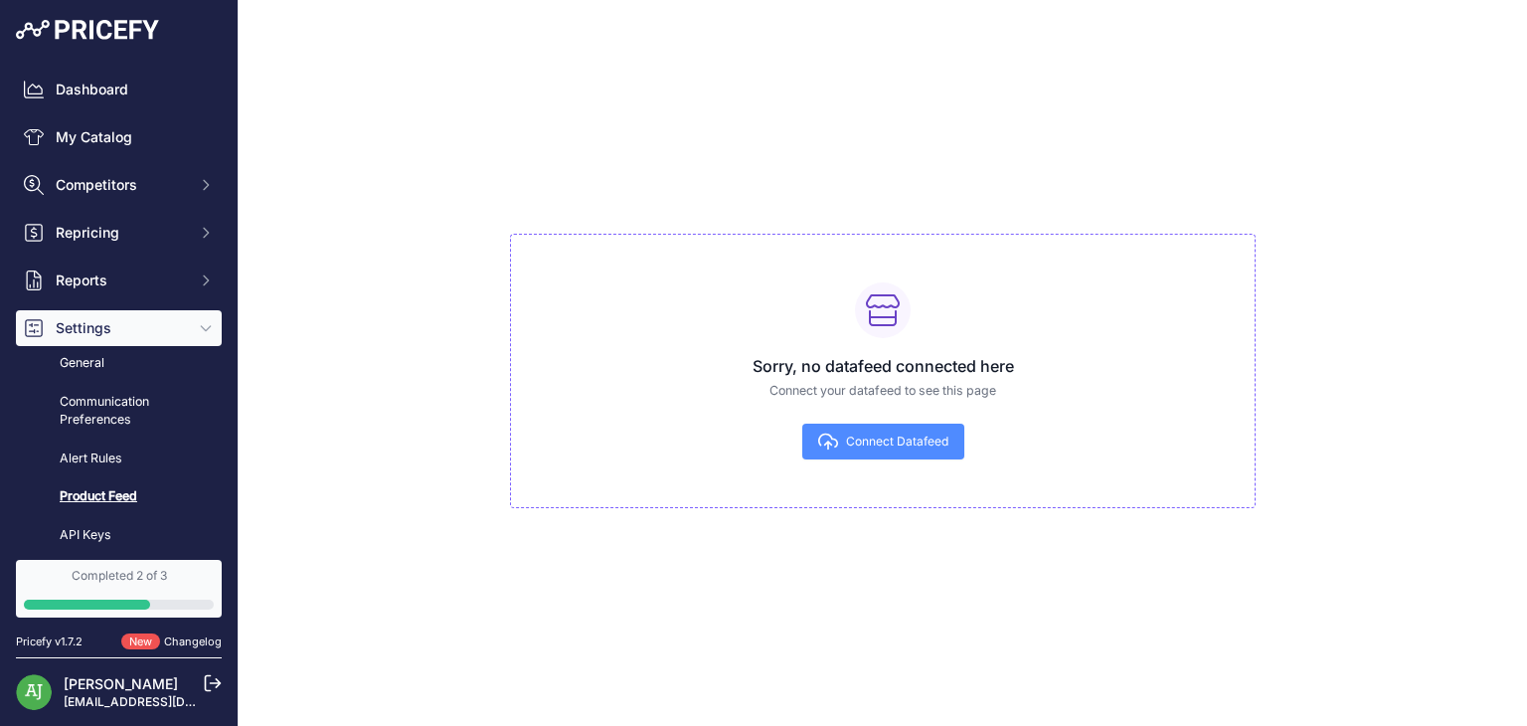
click at [848, 435] on span "Connect Datafeed" at bounding box center [897, 441] width 102 height 16
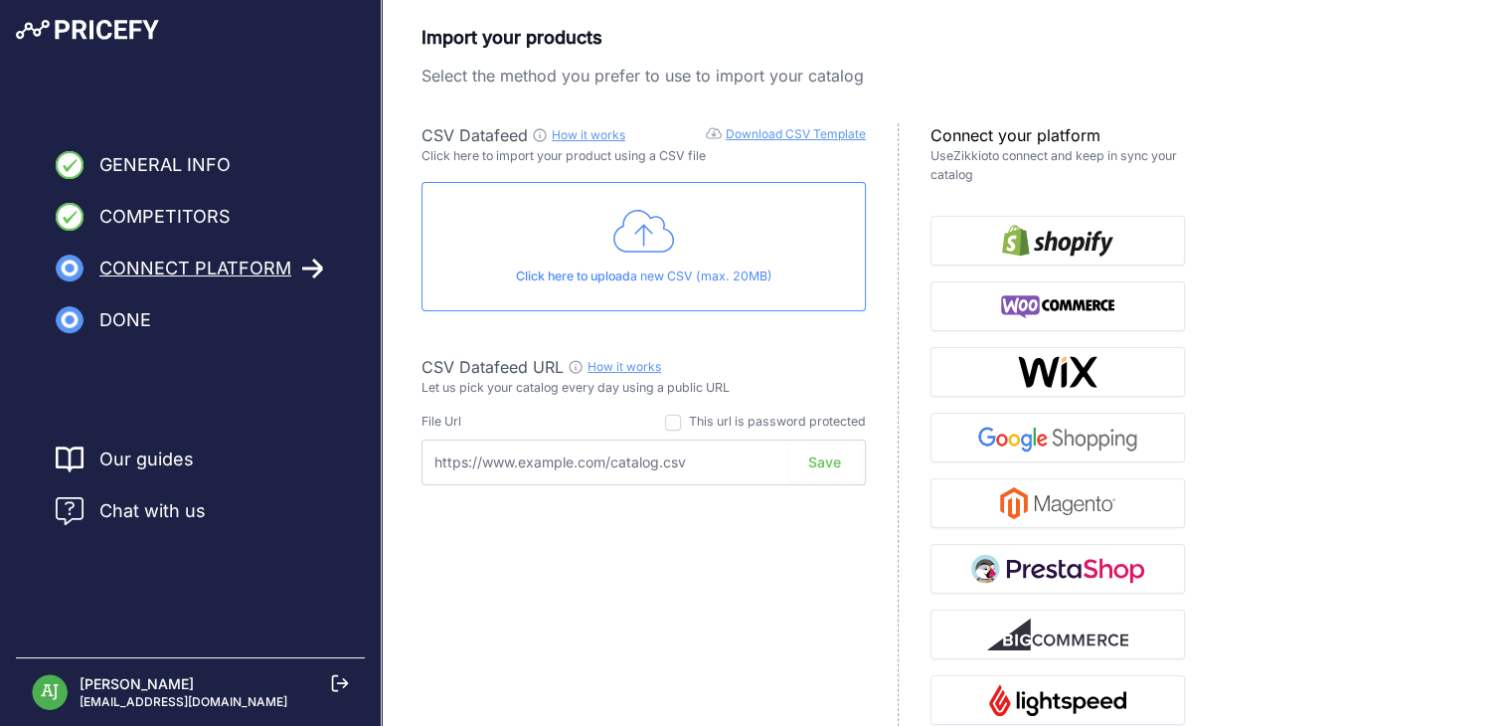
click at [764, 295] on div "Click here to upload a new CSV (max. 20MB)" at bounding box center [643, 246] width 444 height 129
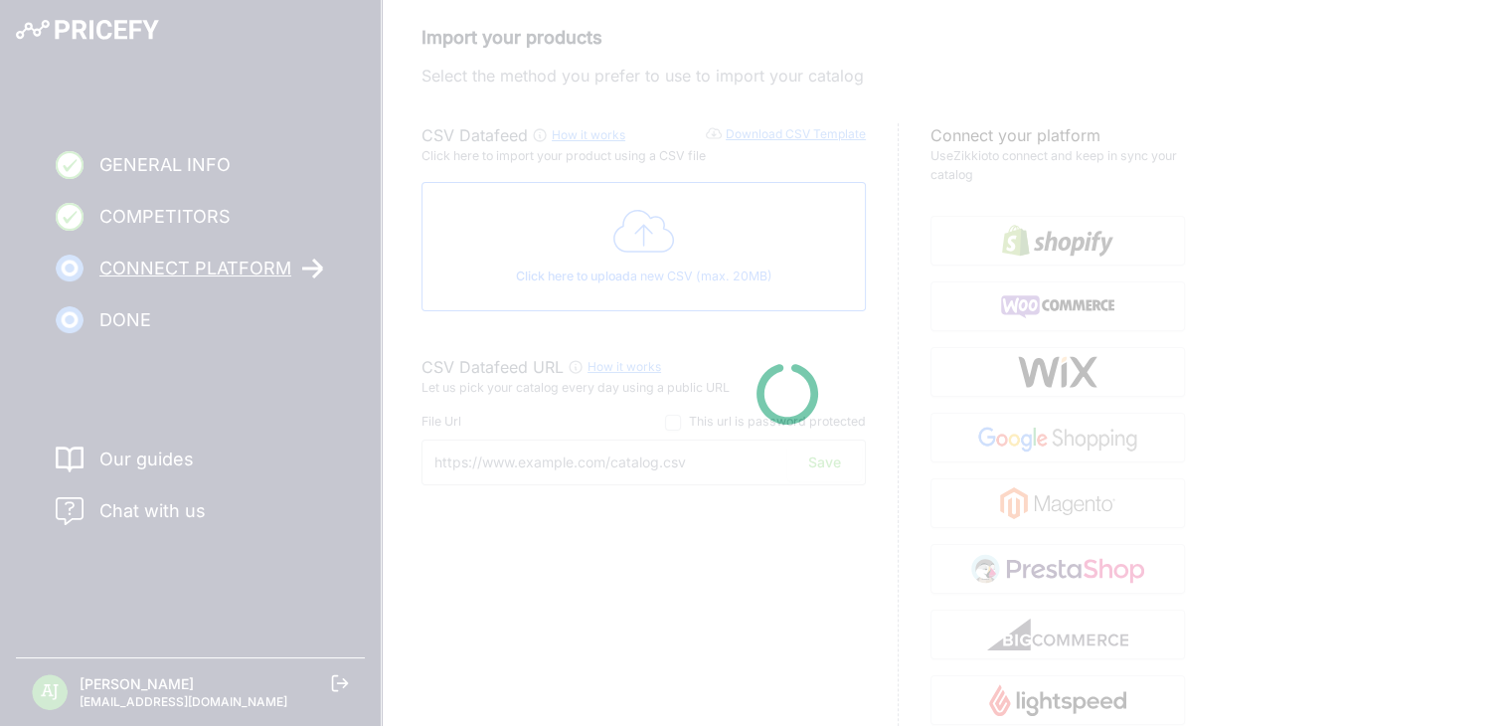
type input "[URL][DOMAIN_NAME]"
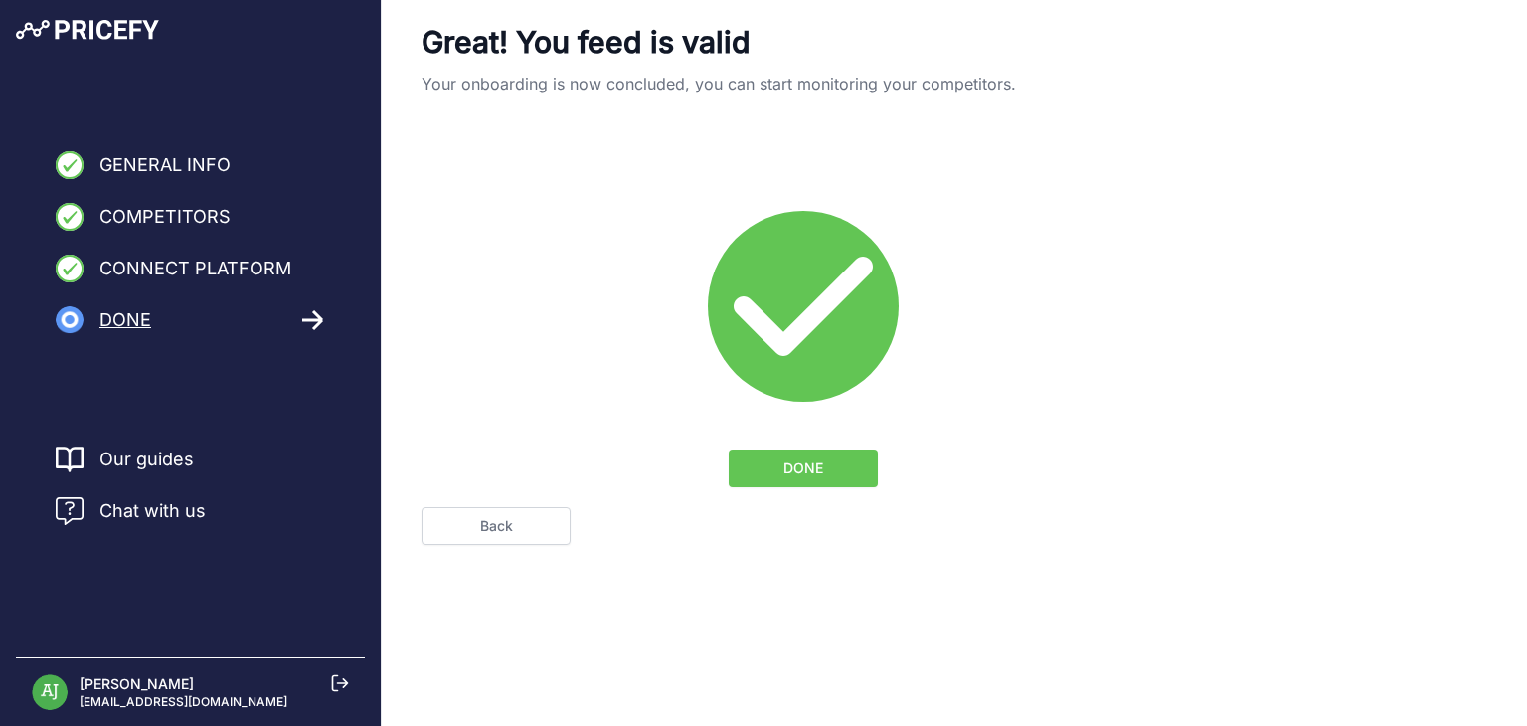
click at [763, 475] on button "DONE" at bounding box center [802, 468] width 149 height 38
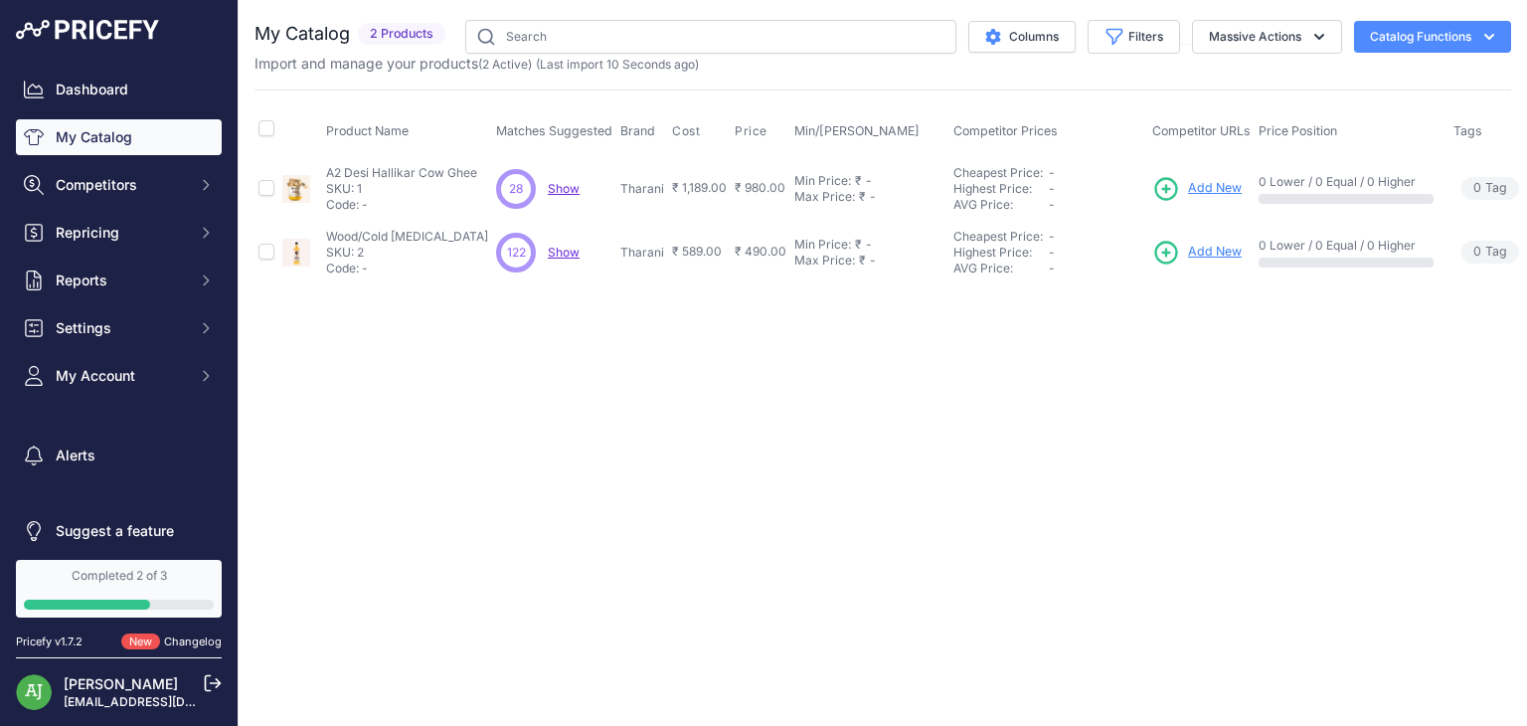
click at [1411, 29] on button "Catalog Functions" at bounding box center [1432, 37] width 157 height 32
click at [1362, 142] on link "Batch Upload" at bounding box center [1397, 150] width 223 height 36
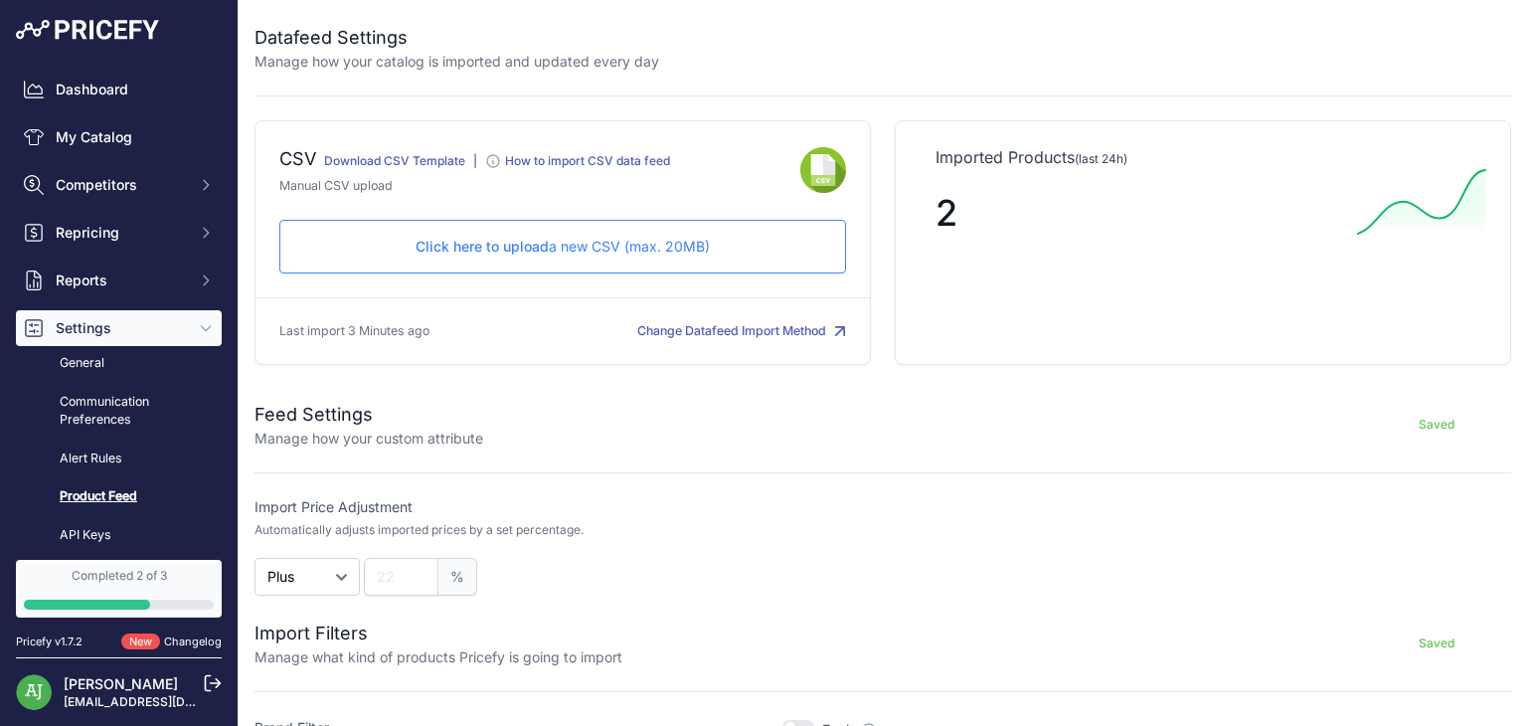
click at [566, 232] on div "Click here to upload a new CSV (max. 20MB) Check and upload in progress..." at bounding box center [562, 247] width 566 height 54
